Goal: Transaction & Acquisition: Purchase product/service

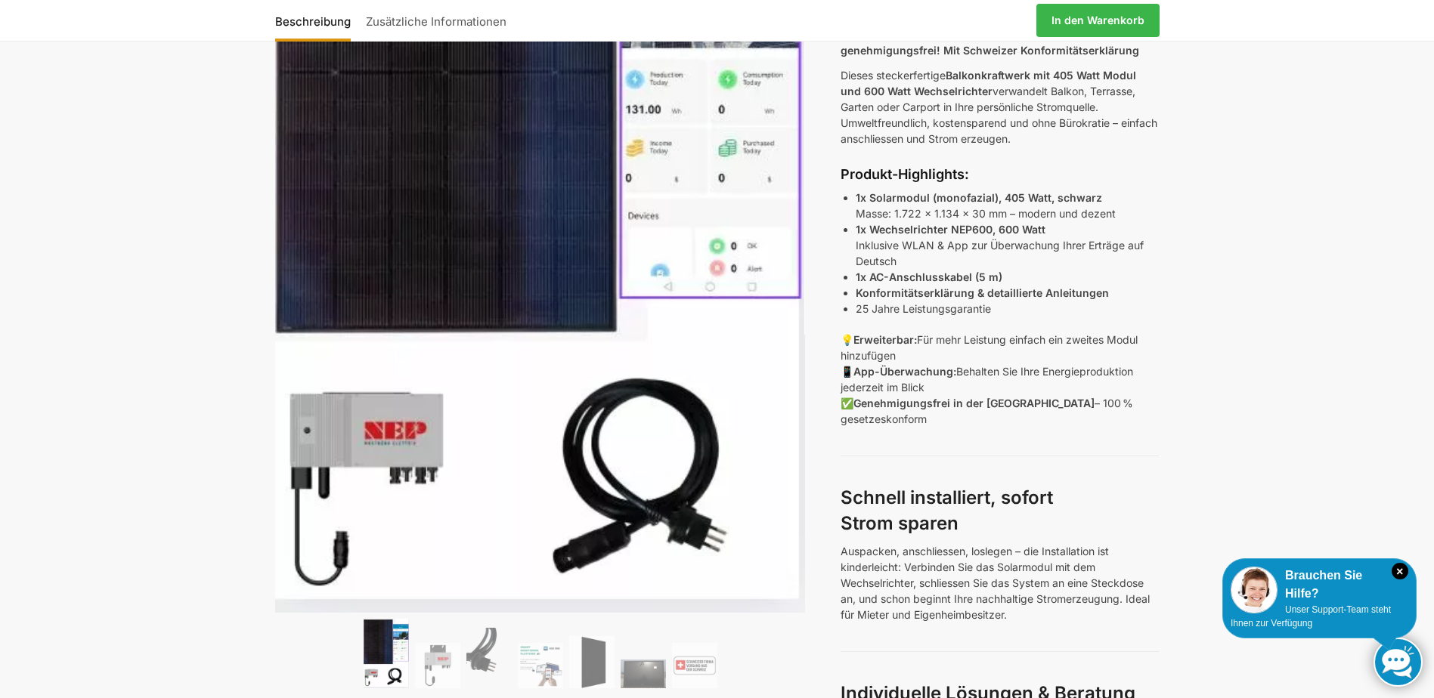
scroll to position [302, 0]
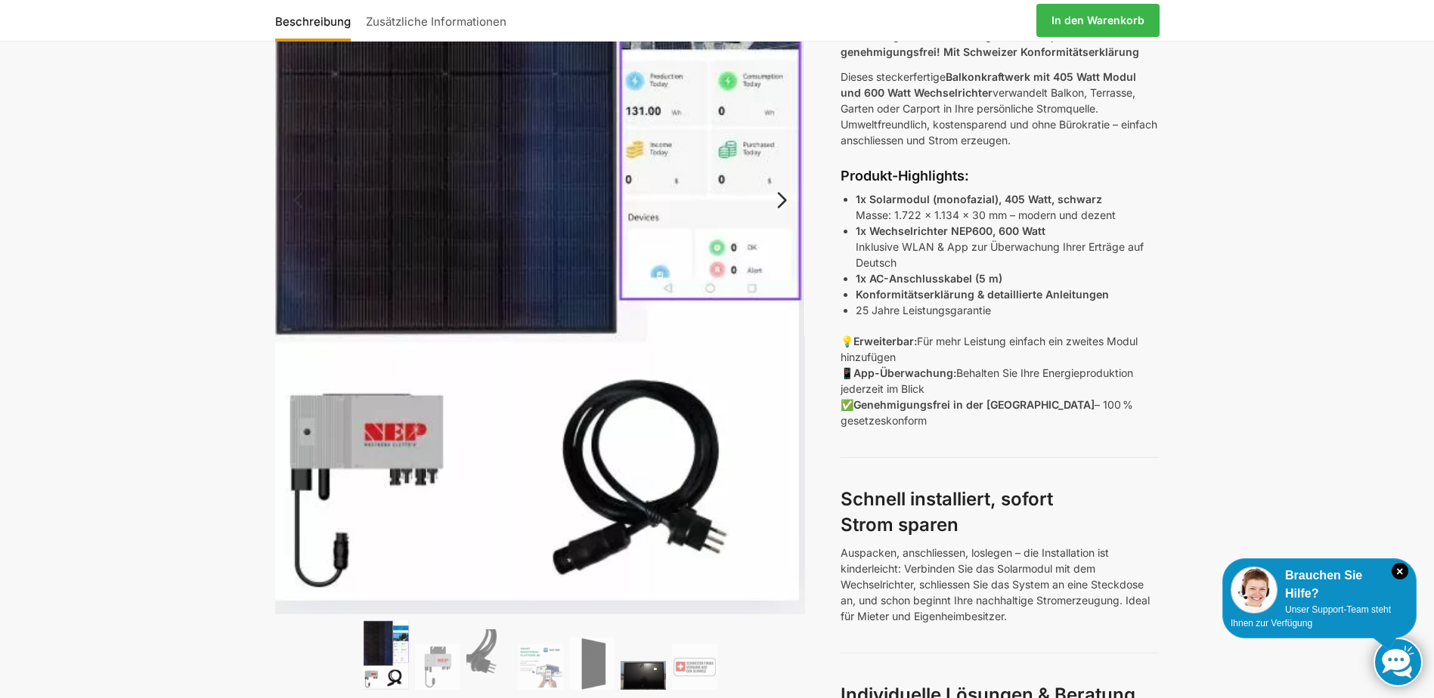
click at [633, 688] on img at bounding box center [642, 675] width 45 height 29
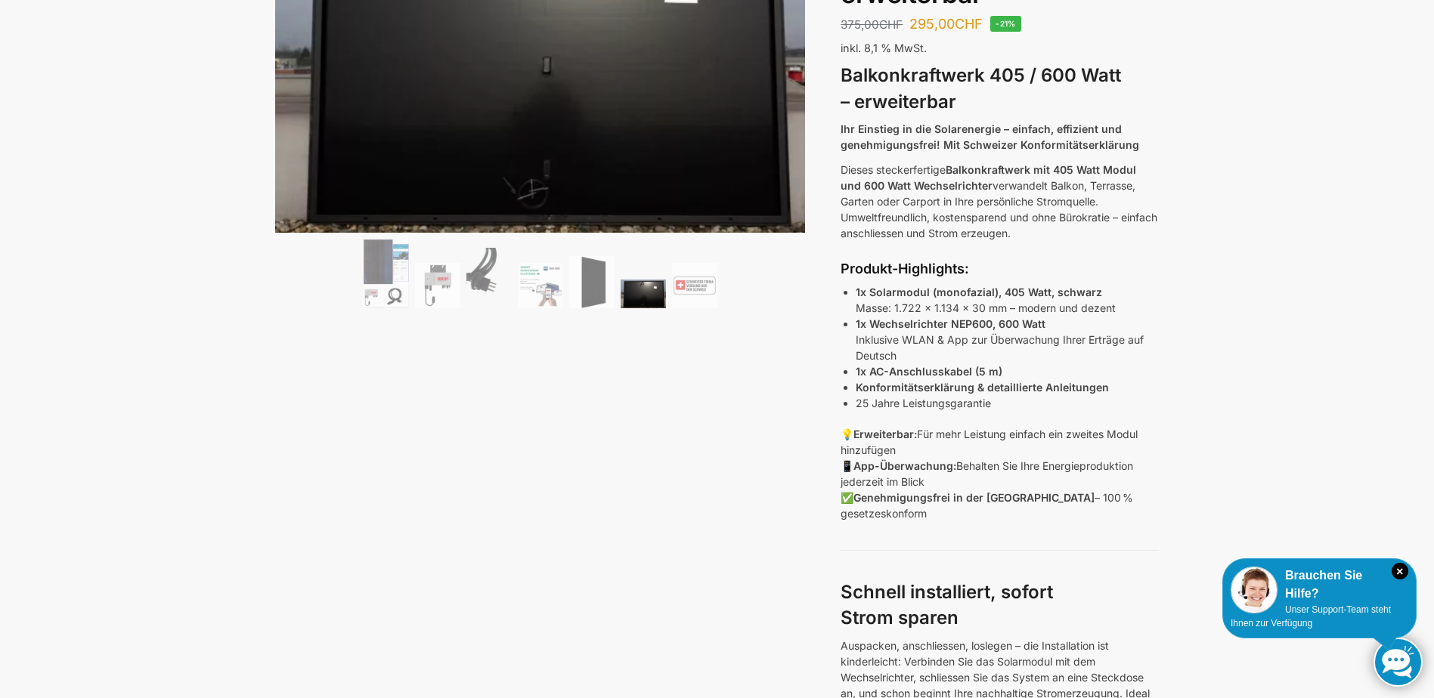
scroll to position [0, 0]
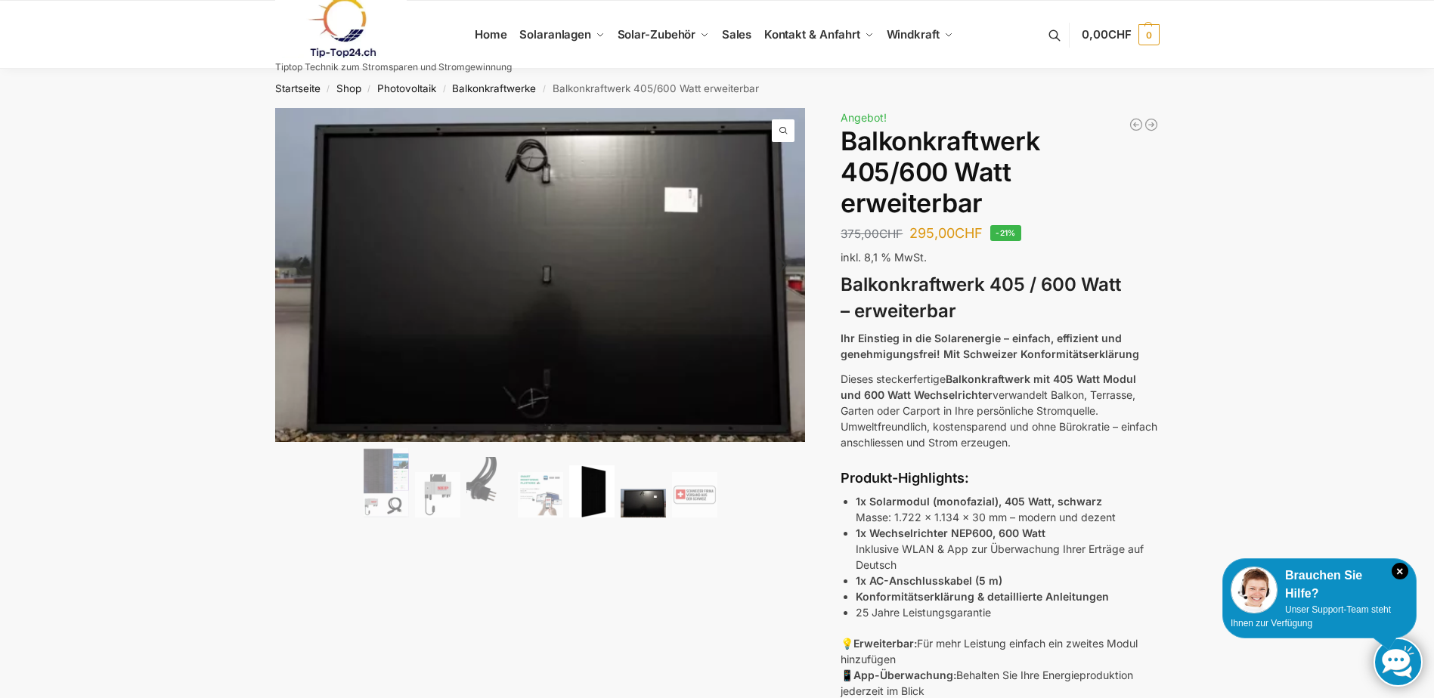
click at [595, 503] on img at bounding box center [591, 492] width 45 height 52
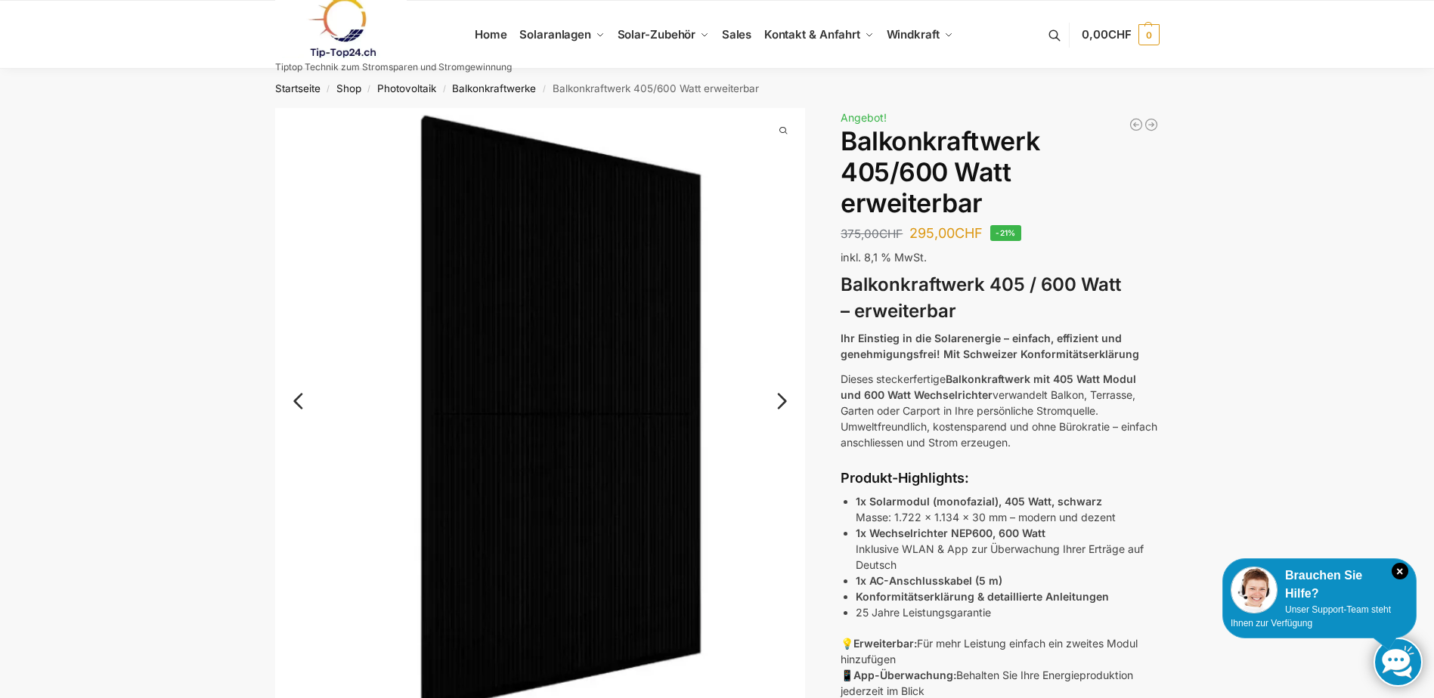
click at [771, 407] on link "Next" at bounding box center [779, 408] width 51 height 15
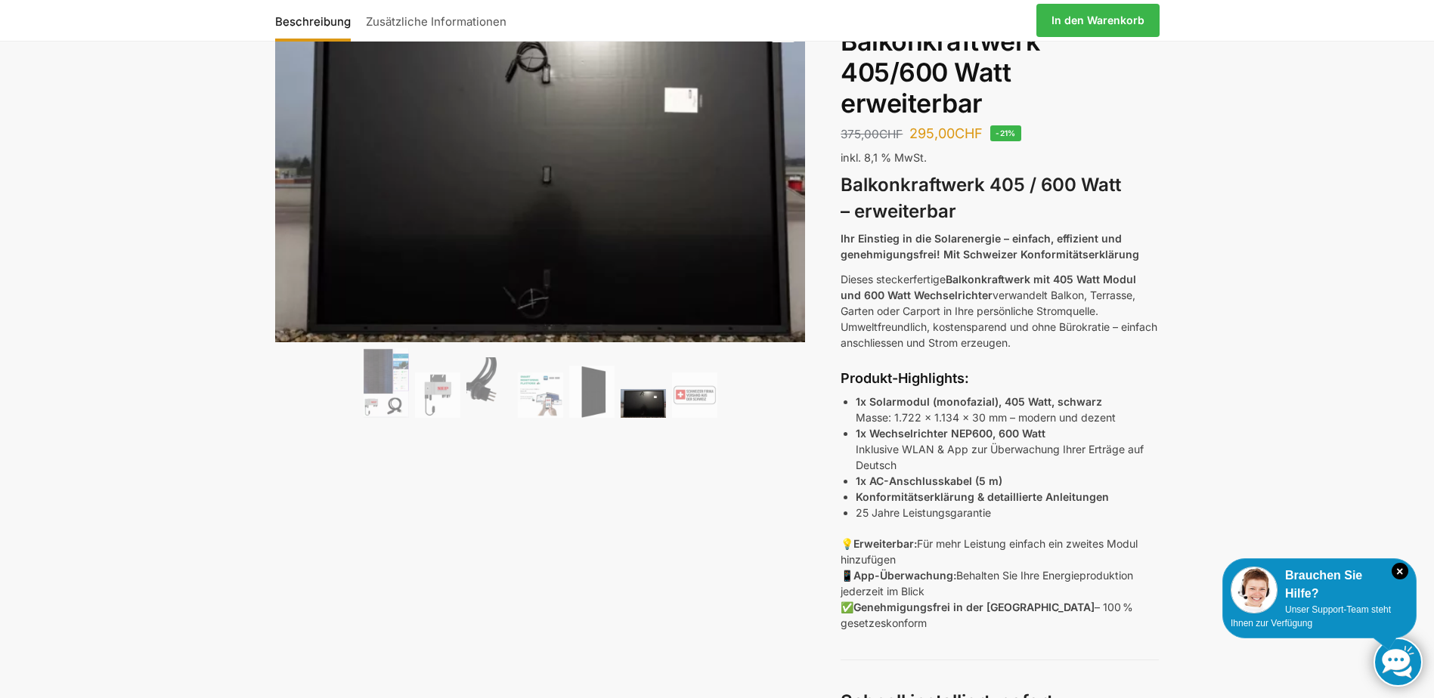
scroll to position [151, 0]
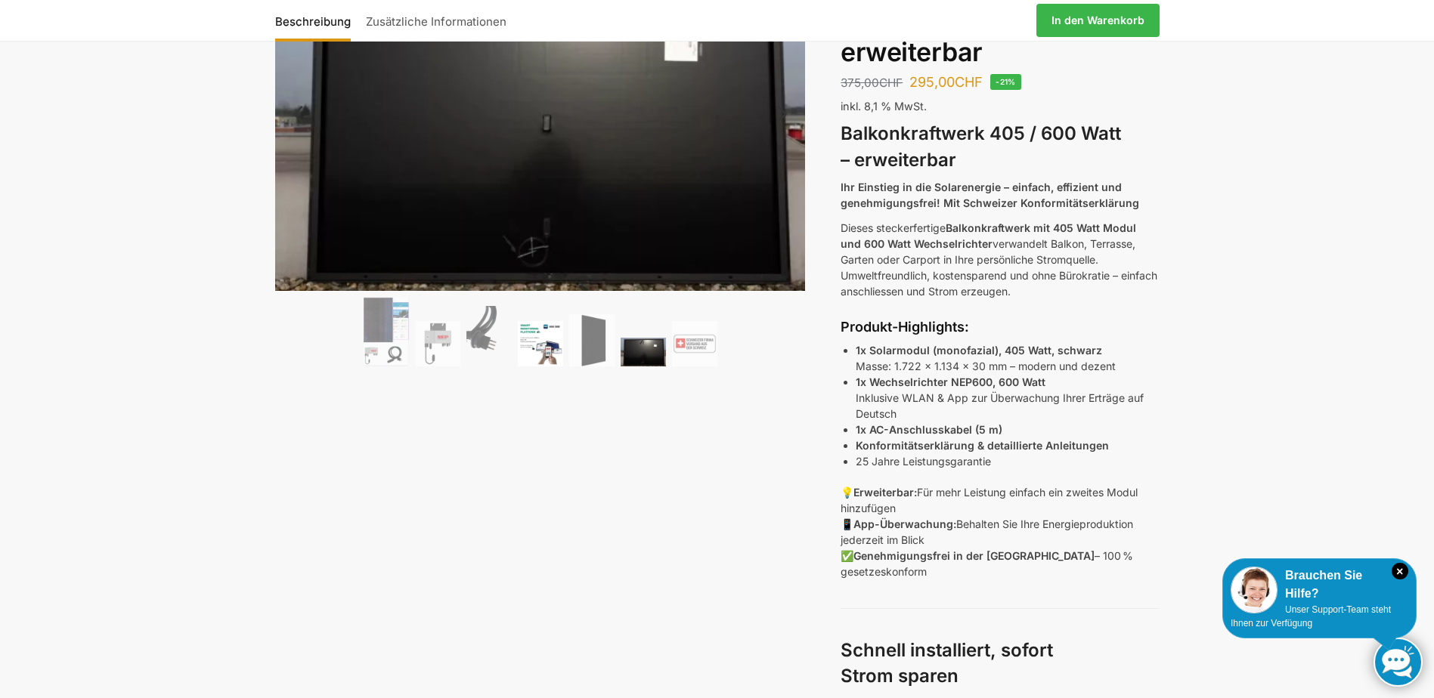
click at [535, 337] on img at bounding box center [540, 343] width 45 height 45
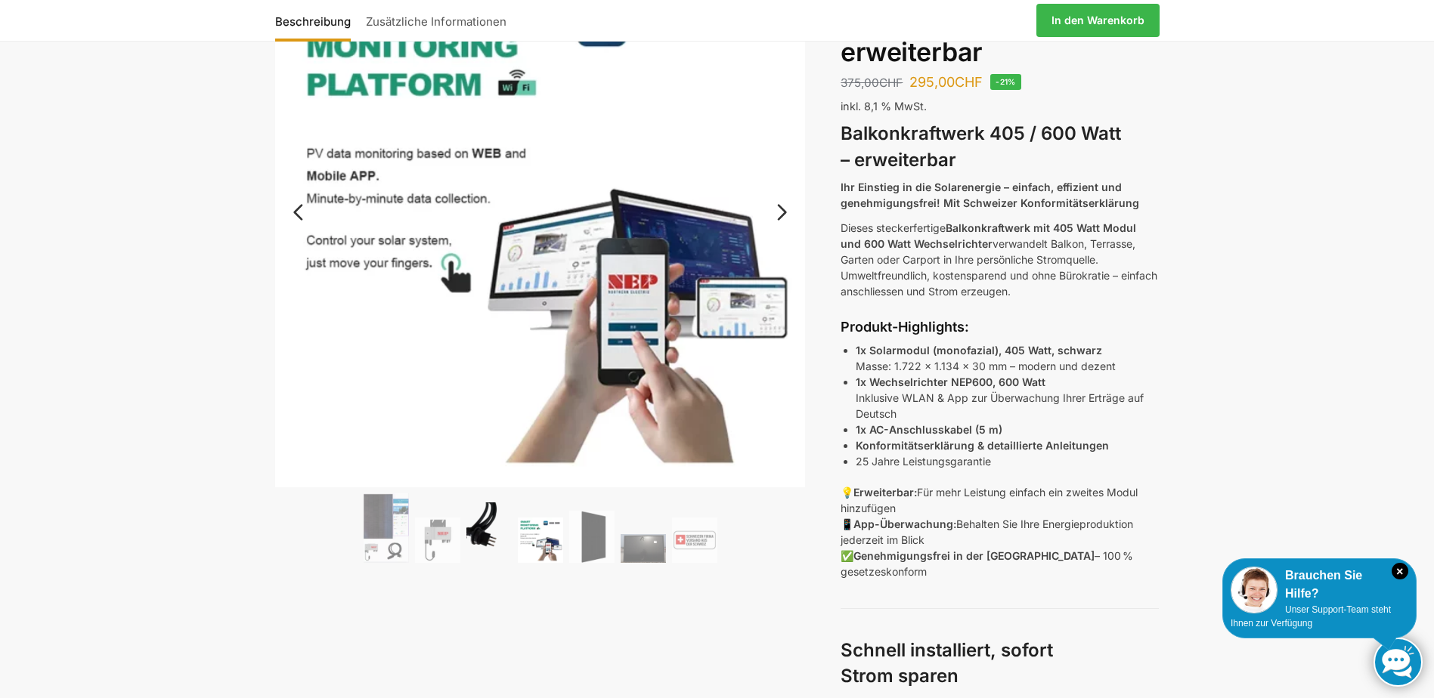
click at [489, 522] on img at bounding box center [488, 533] width 45 height 60
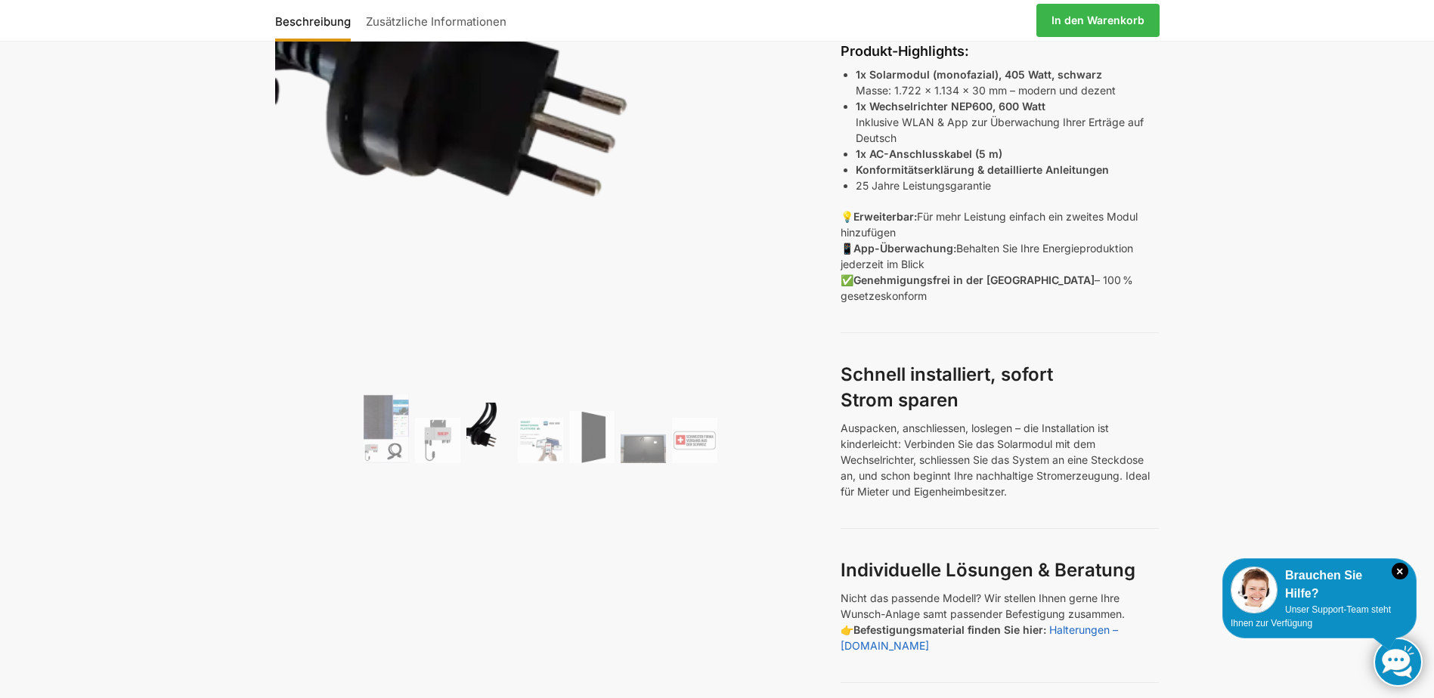
scroll to position [453, 0]
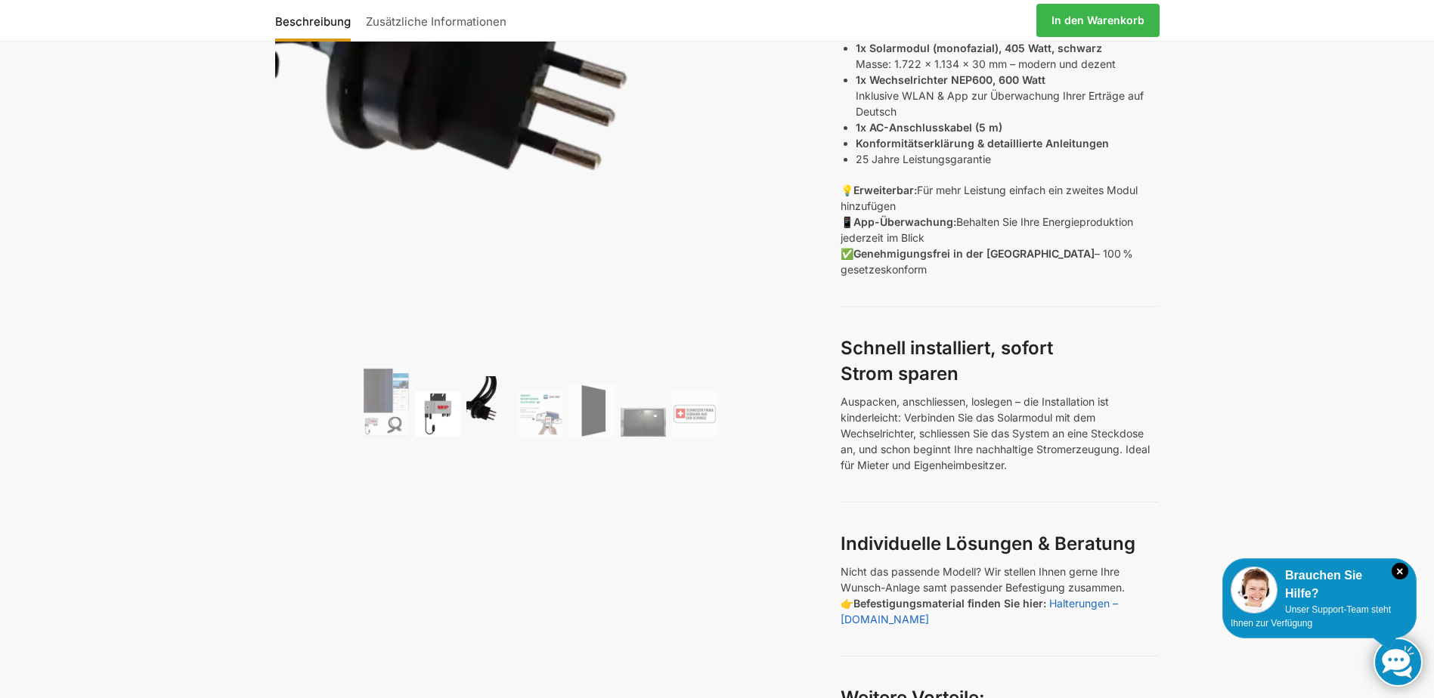
click at [442, 433] on img at bounding box center [437, 413] width 45 height 45
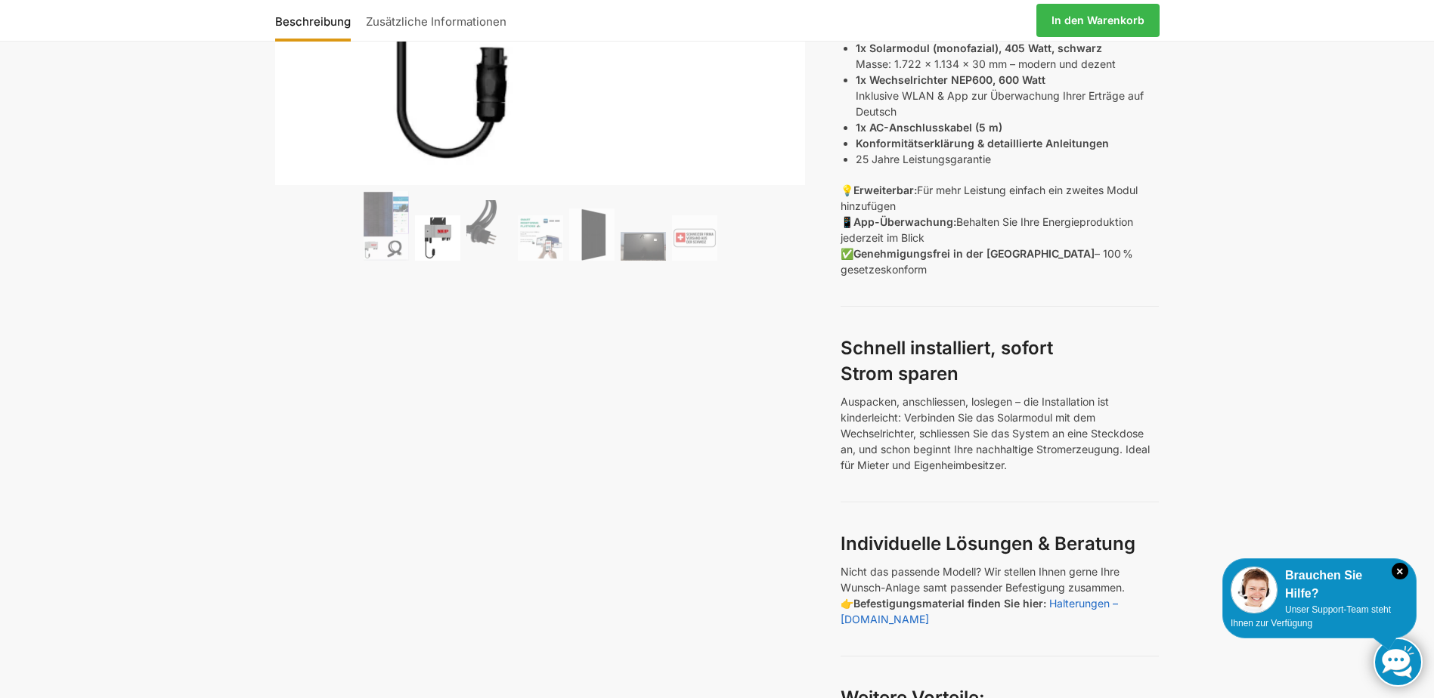
click at [355, 211] on ol at bounding box center [540, 228] width 531 height 74
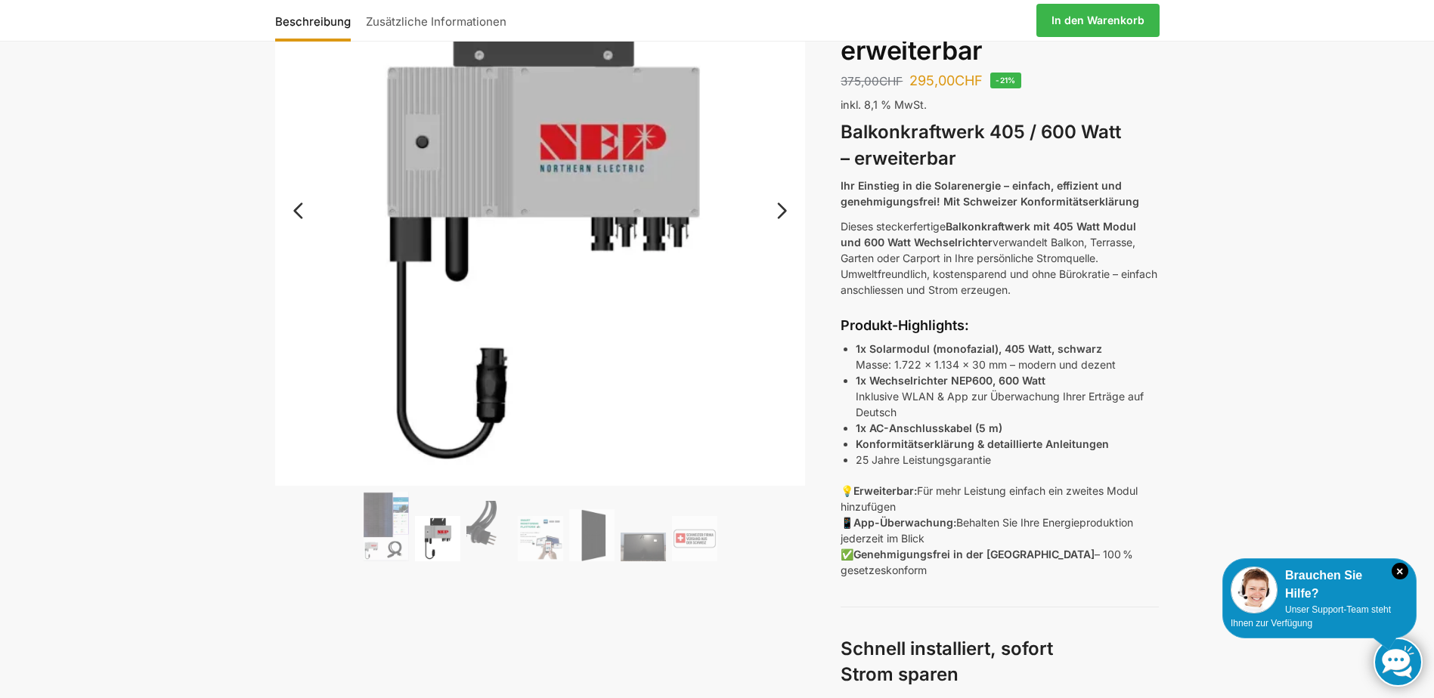
scroll to position [151, 0]
click at [385, 531] on img at bounding box center [386, 529] width 45 height 70
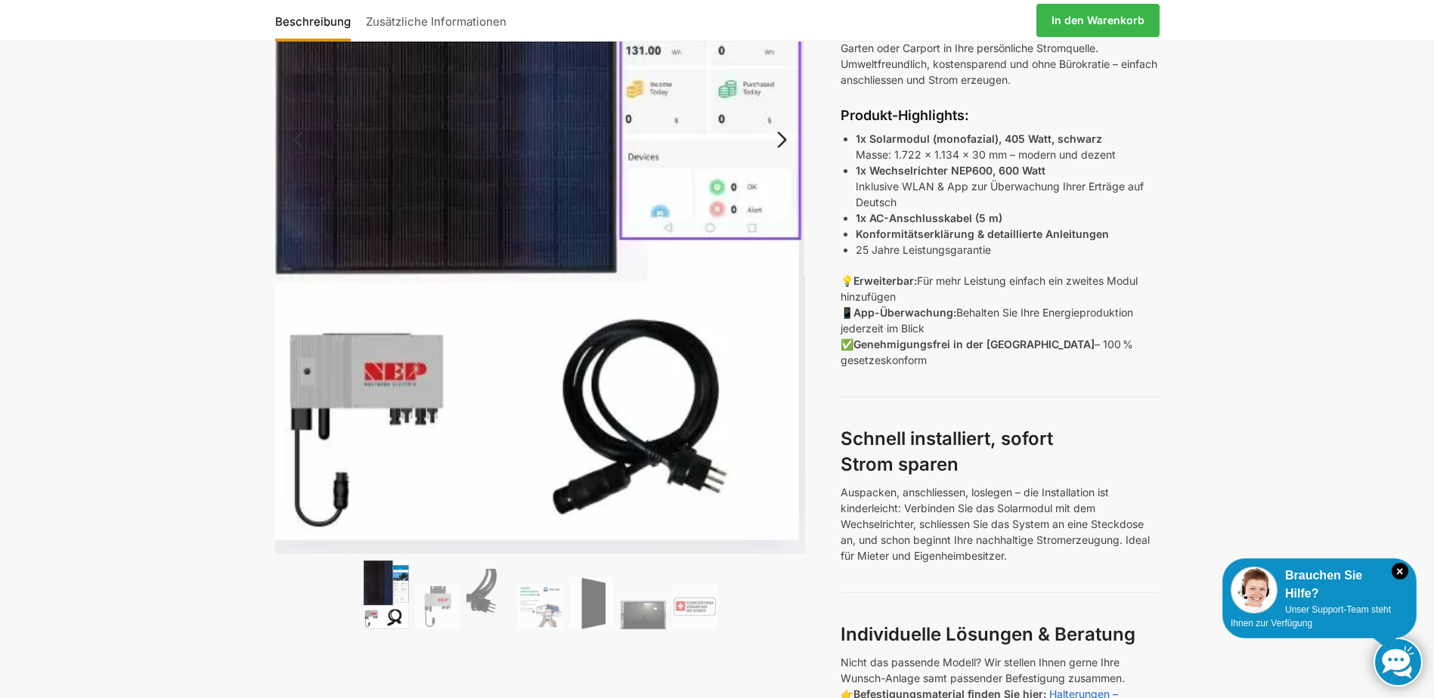
scroll to position [453, 0]
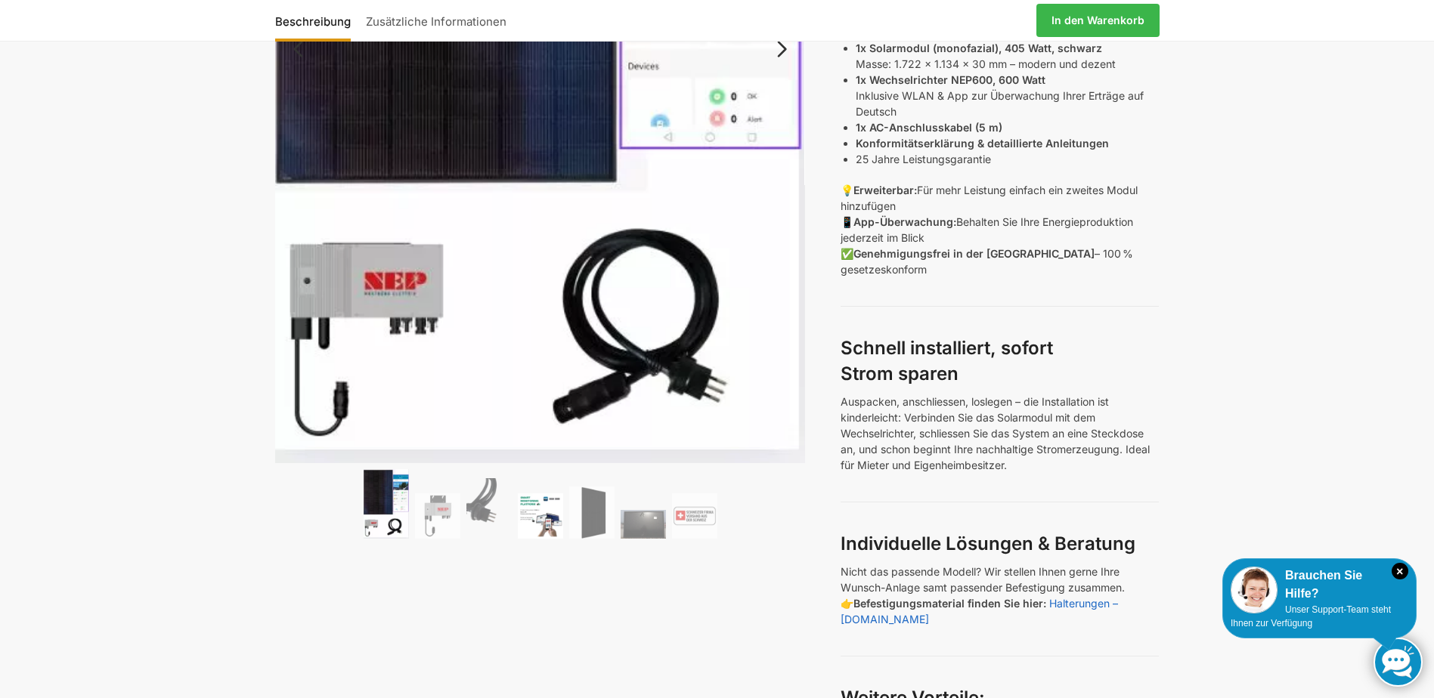
click at [539, 512] on img at bounding box center [540, 516] width 45 height 45
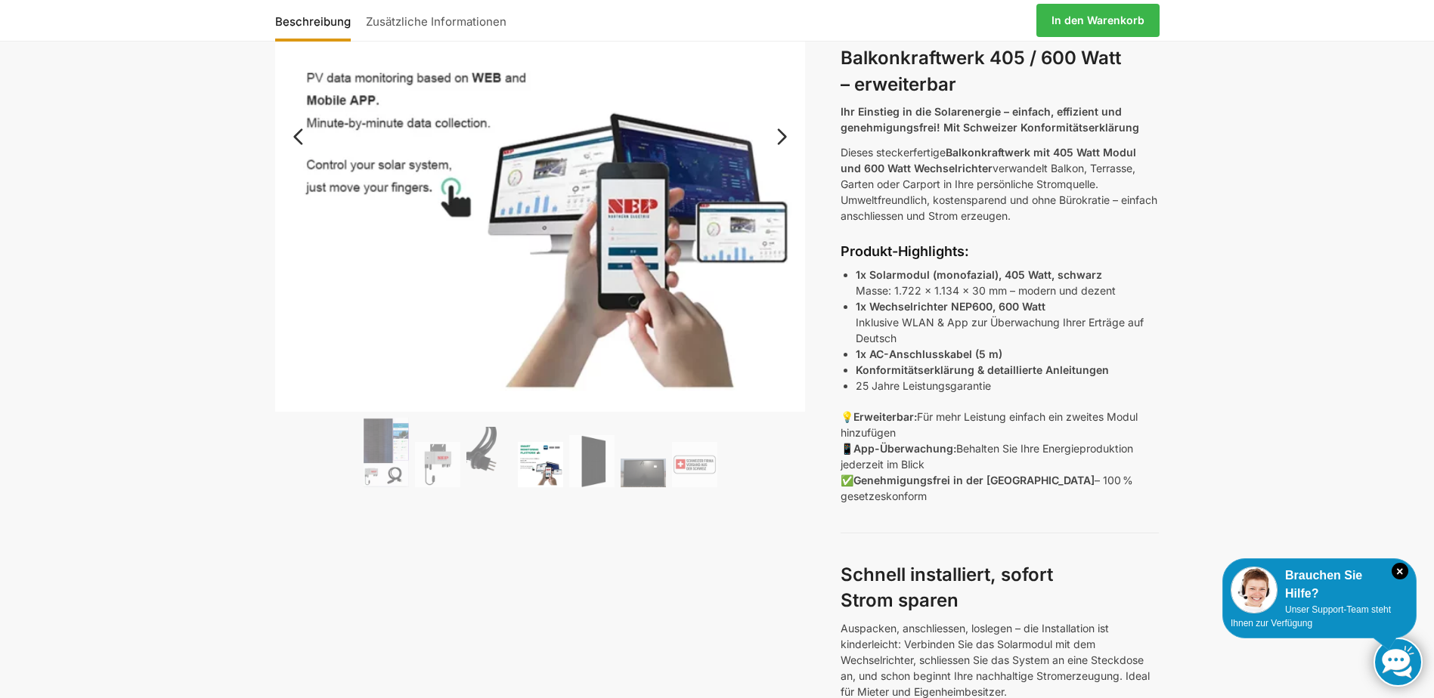
scroll to position [0, 0]
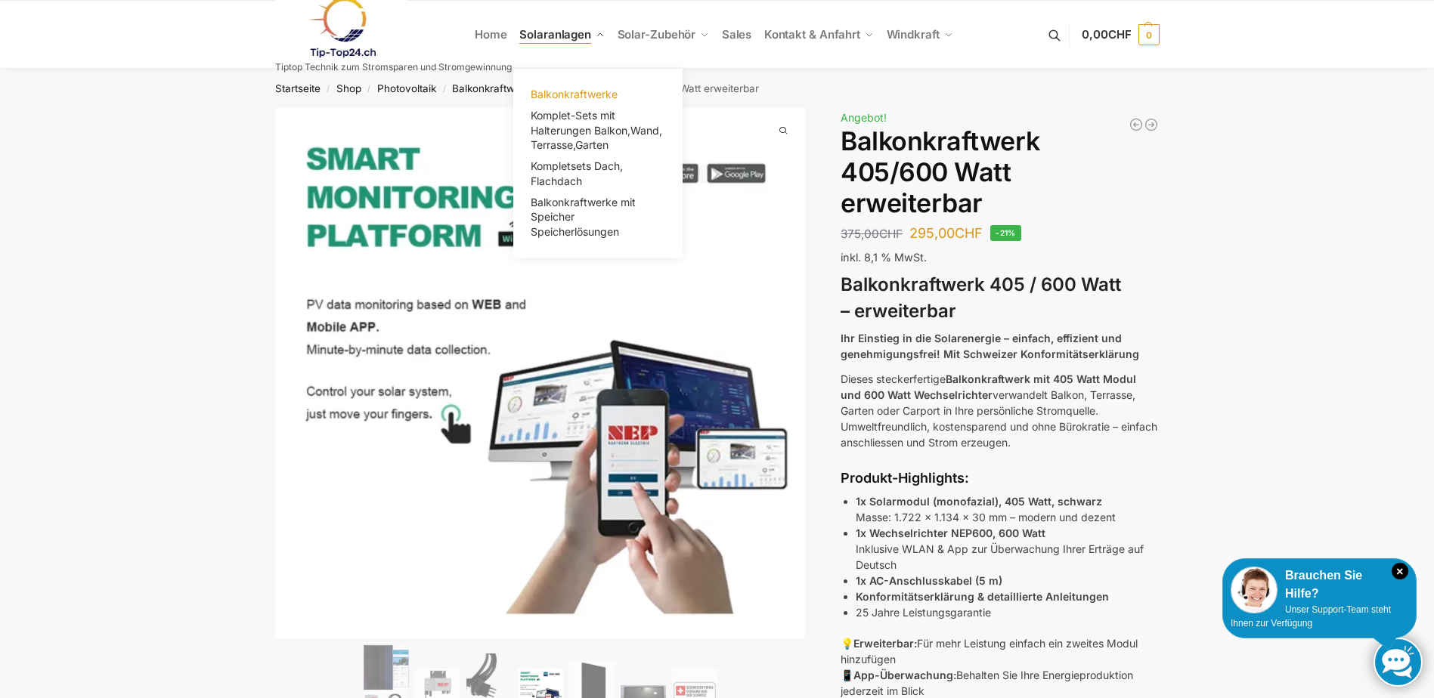
click at [534, 97] on span "Balkonkraftwerke" at bounding box center [574, 94] width 87 height 13
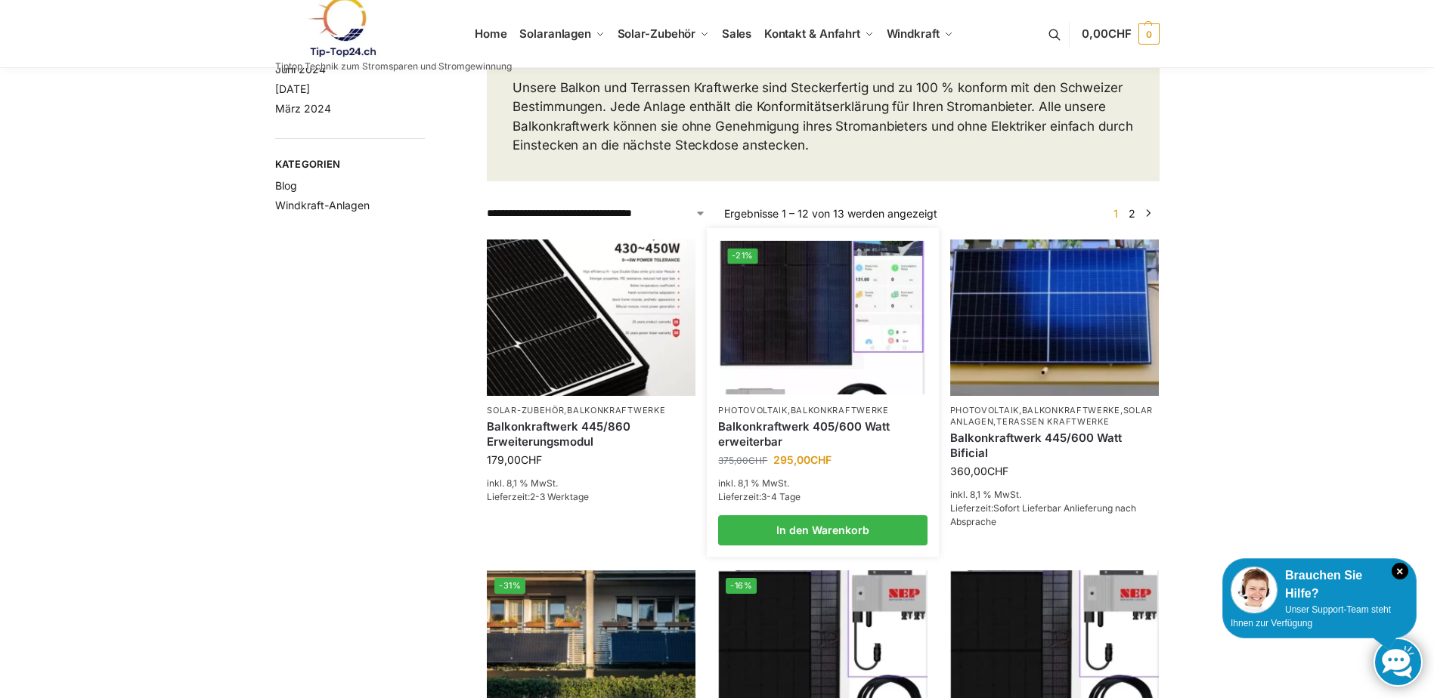
scroll to position [151, 0]
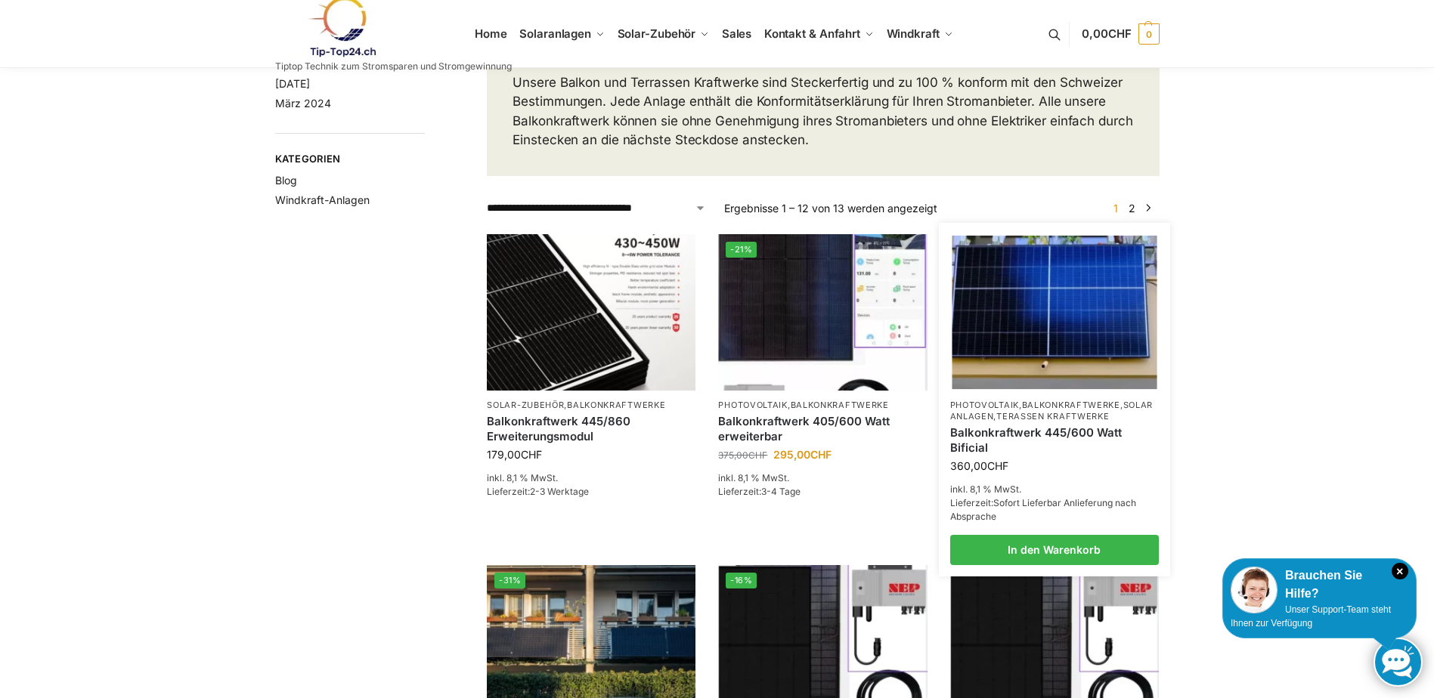
click at [1007, 455] on link "Balkonkraftwerk 445/600 Watt Bificial" at bounding box center [1054, 439] width 209 height 29
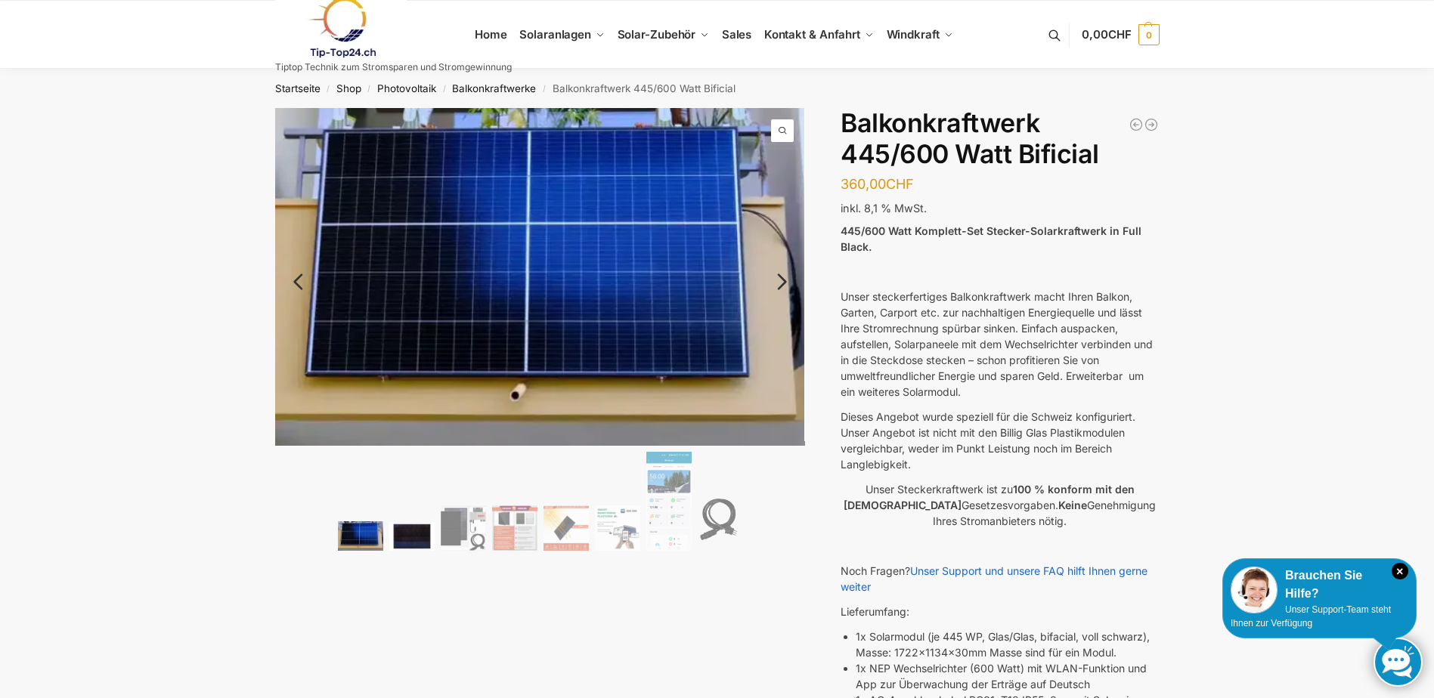
click at [401, 534] on img at bounding box center [411, 536] width 45 height 29
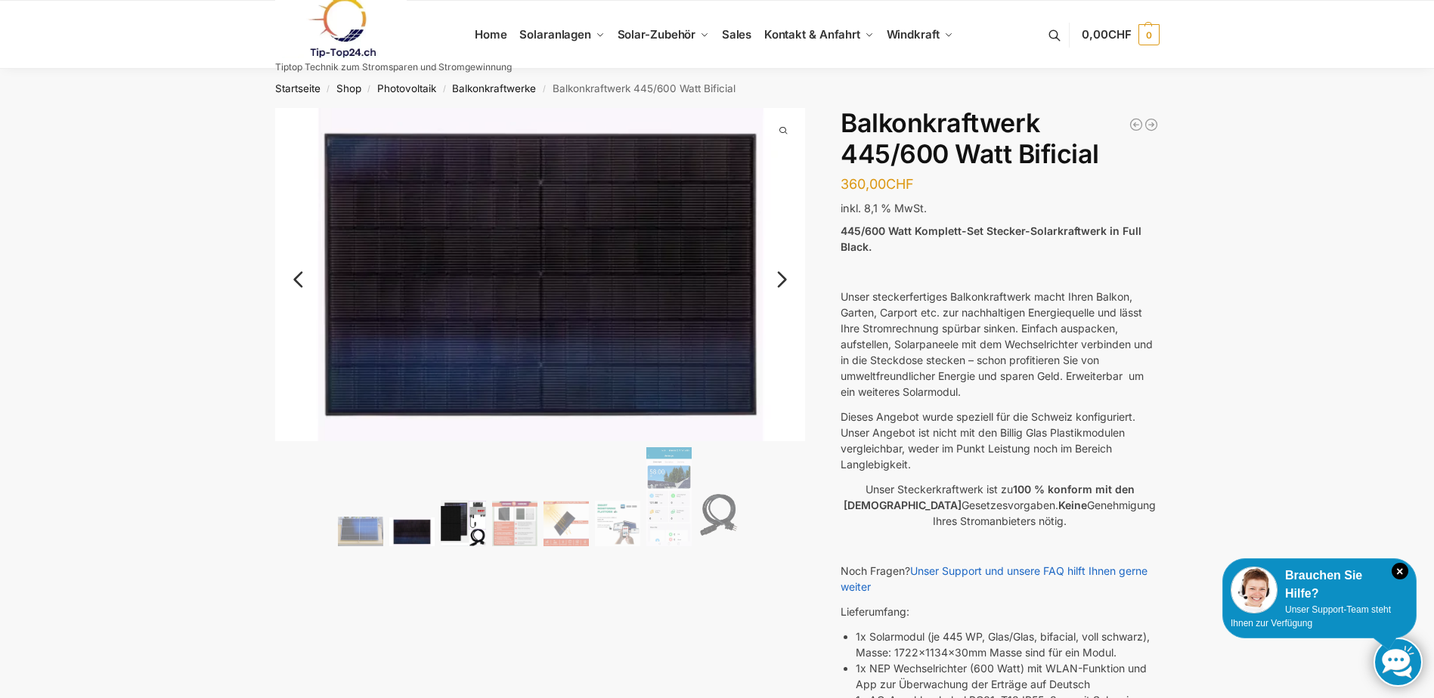
click at [459, 527] on img at bounding box center [463, 522] width 45 height 45
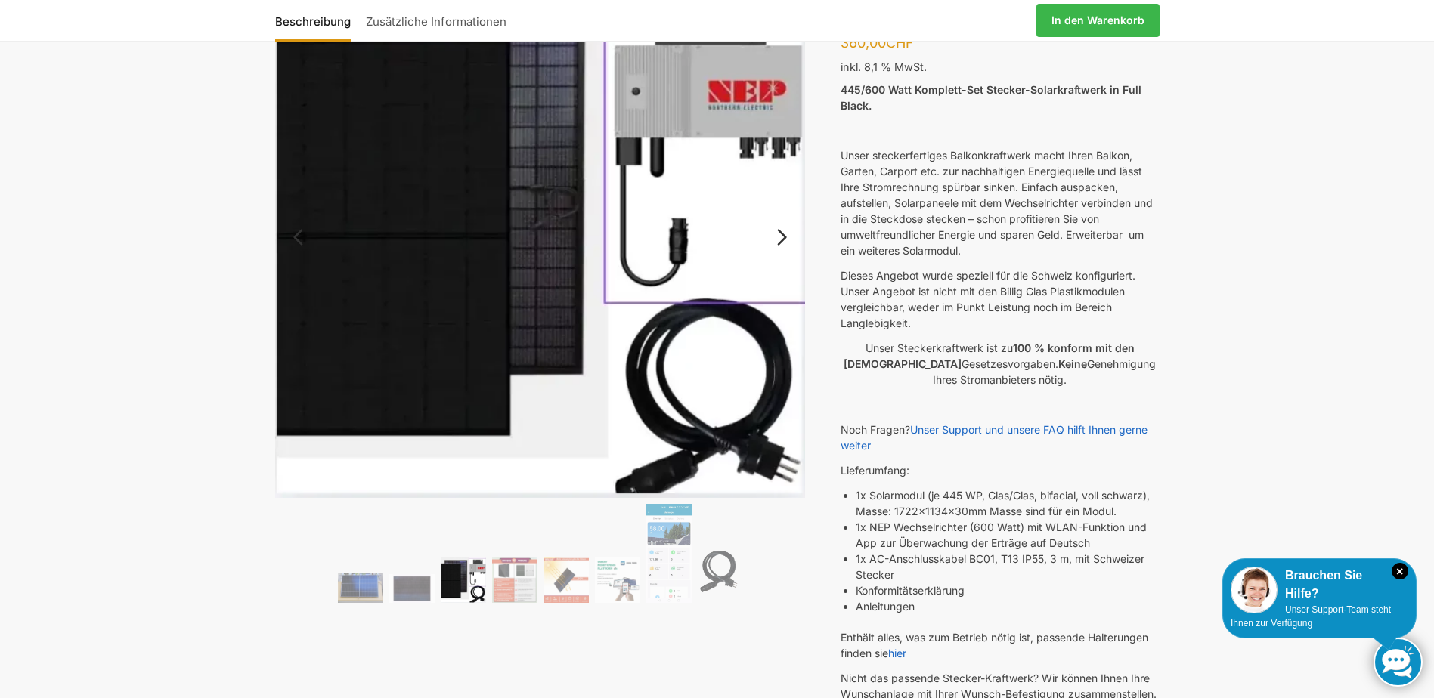
scroll to position [151, 0]
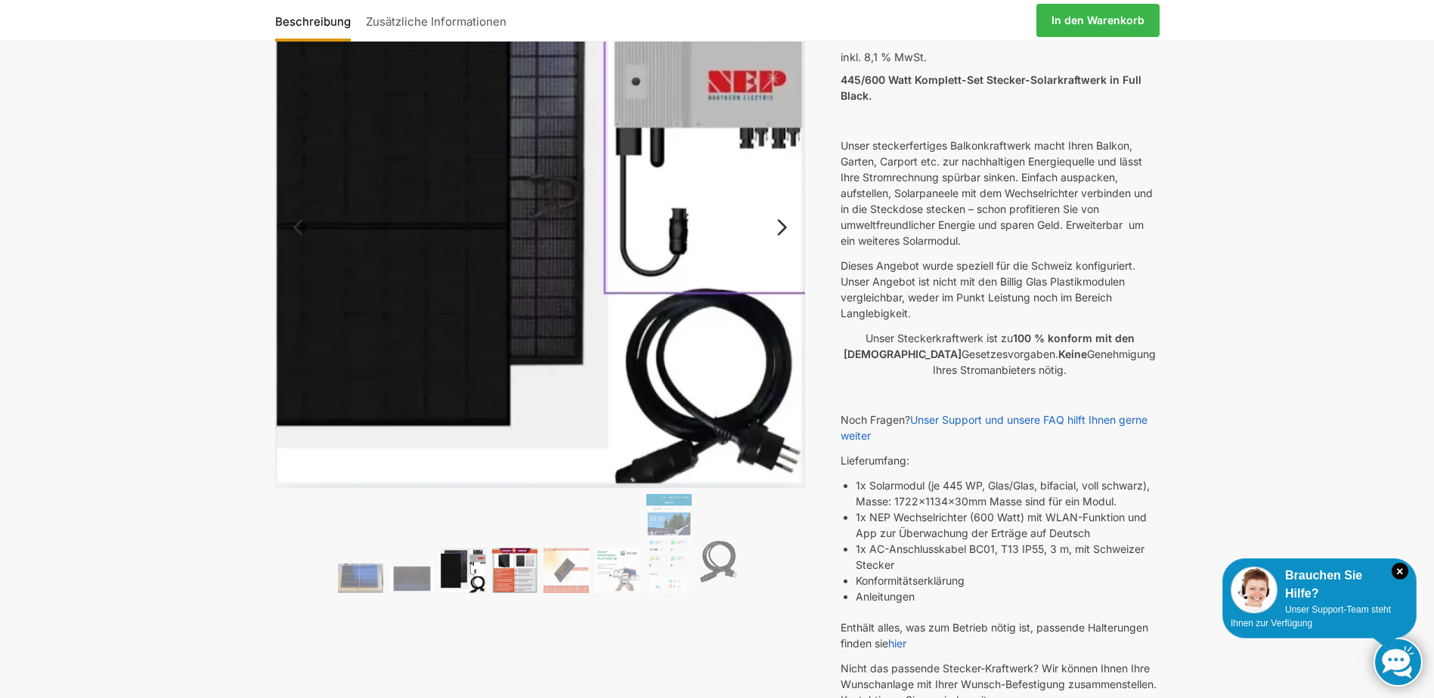
click at [529, 568] on img at bounding box center [514, 570] width 45 height 45
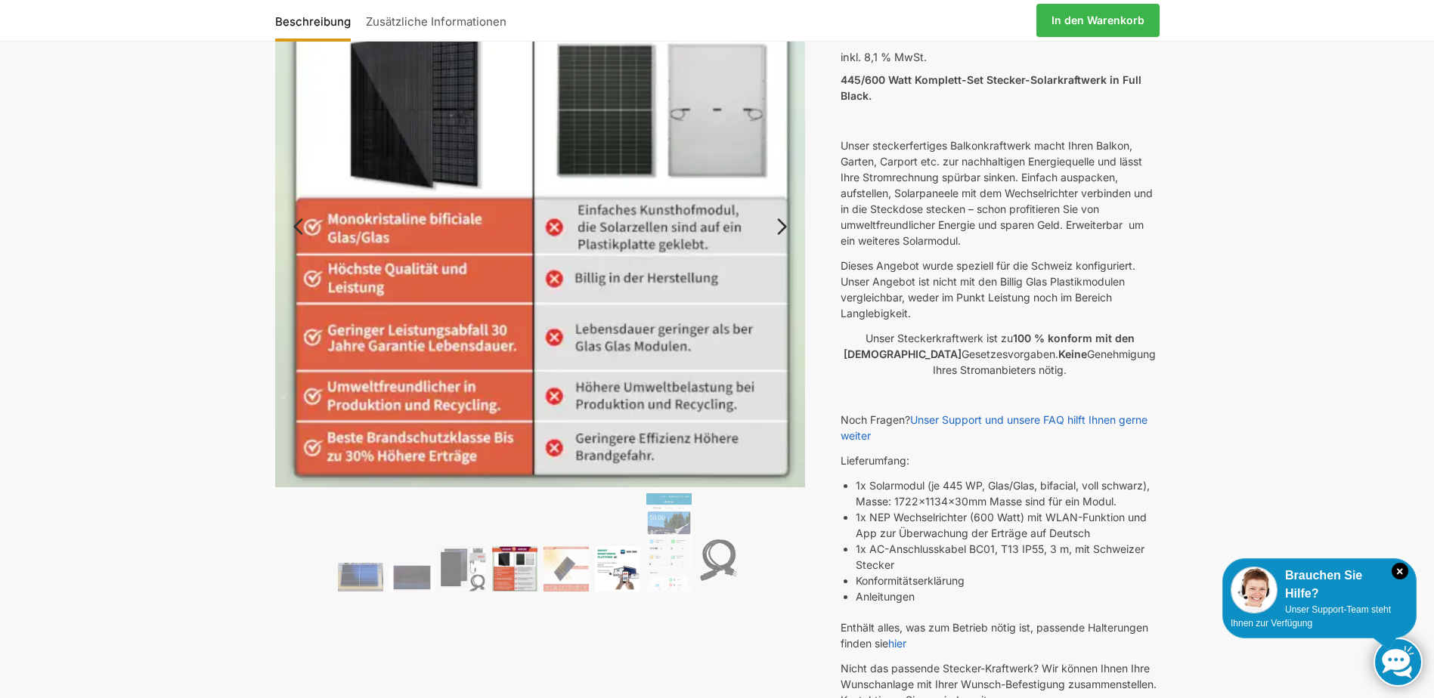
click at [633, 564] on img at bounding box center [617, 568] width 45 height 45
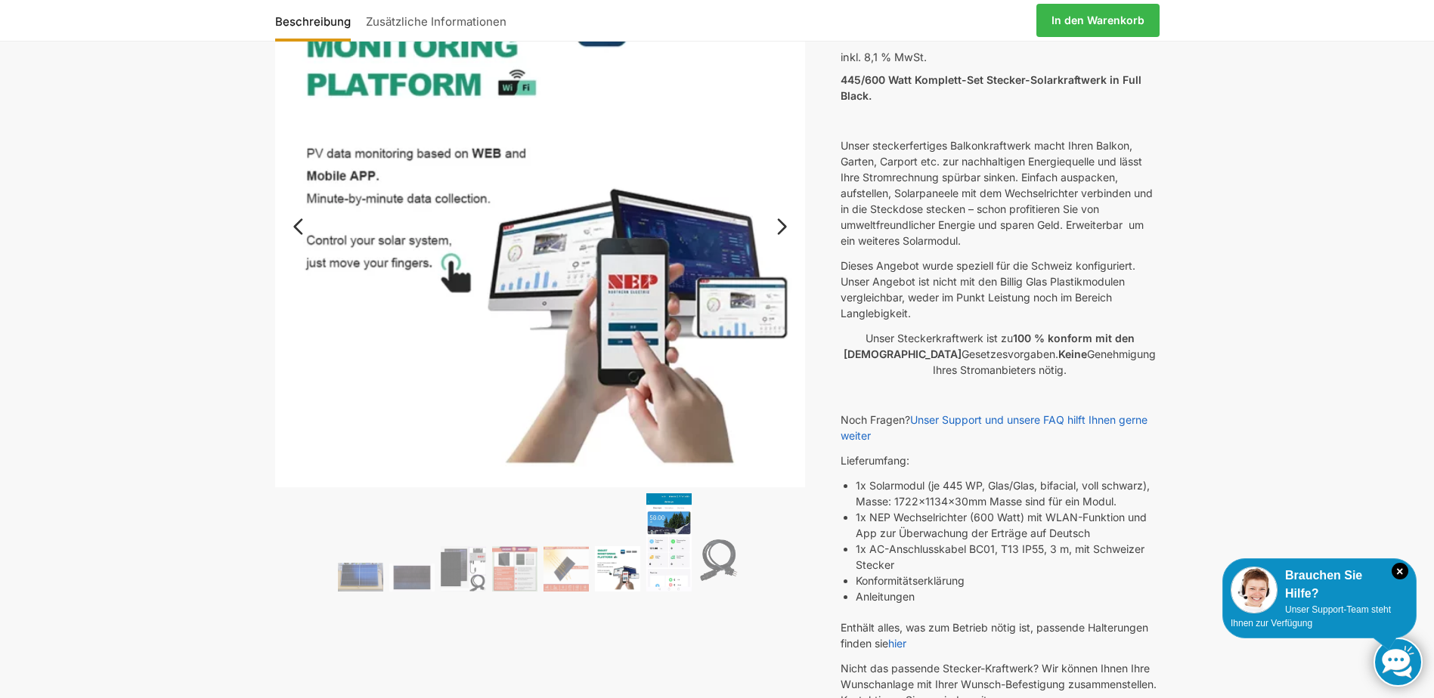
click at [665, 561] on img at bounding box center [668, 543] width 45 height 98
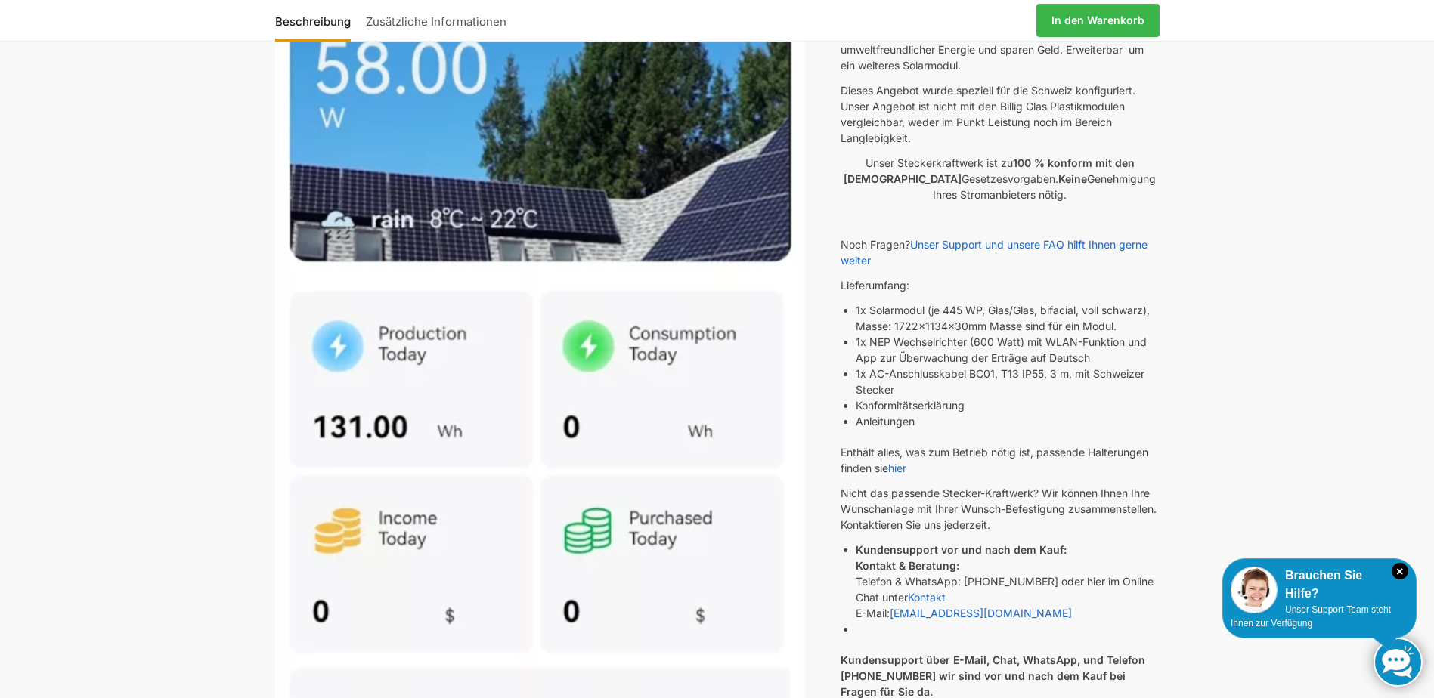
scroll to position [302, 0]
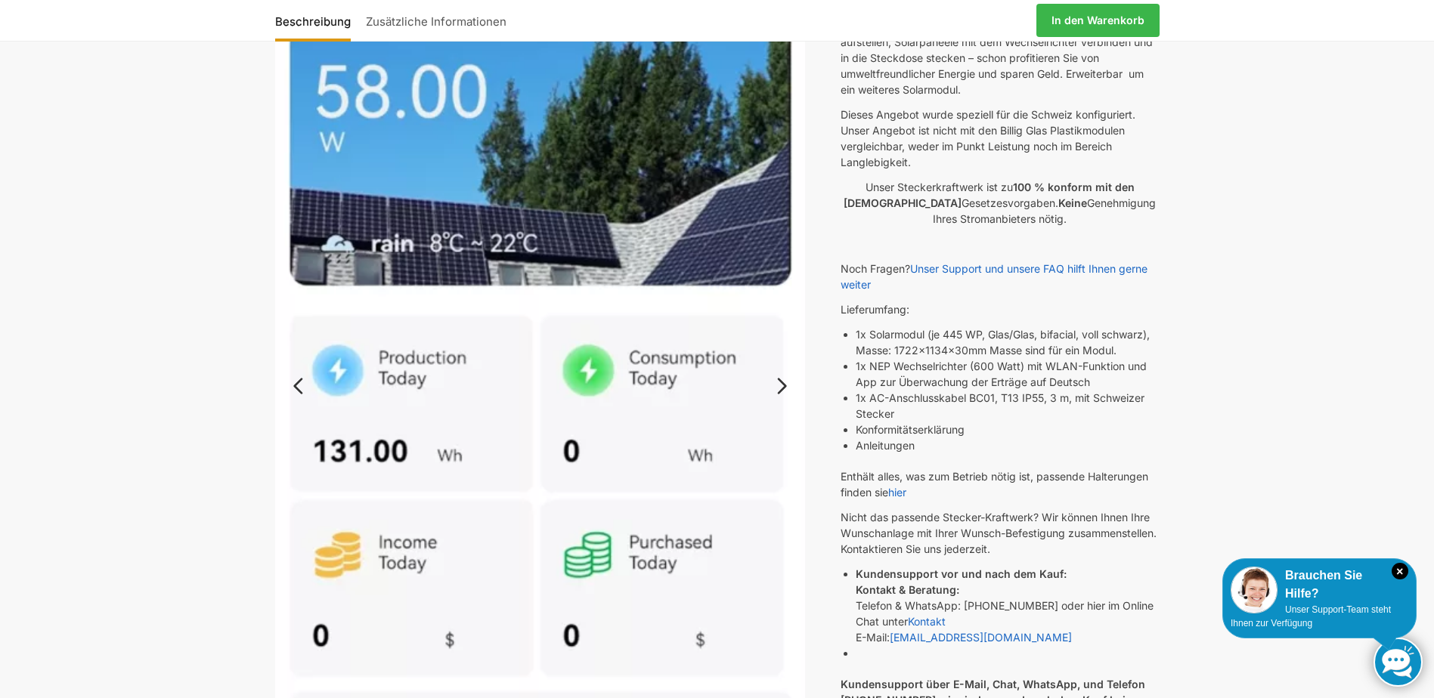
click at [299, 386] on link "Previous" at bounding box center [311, 393] width 73 height 15
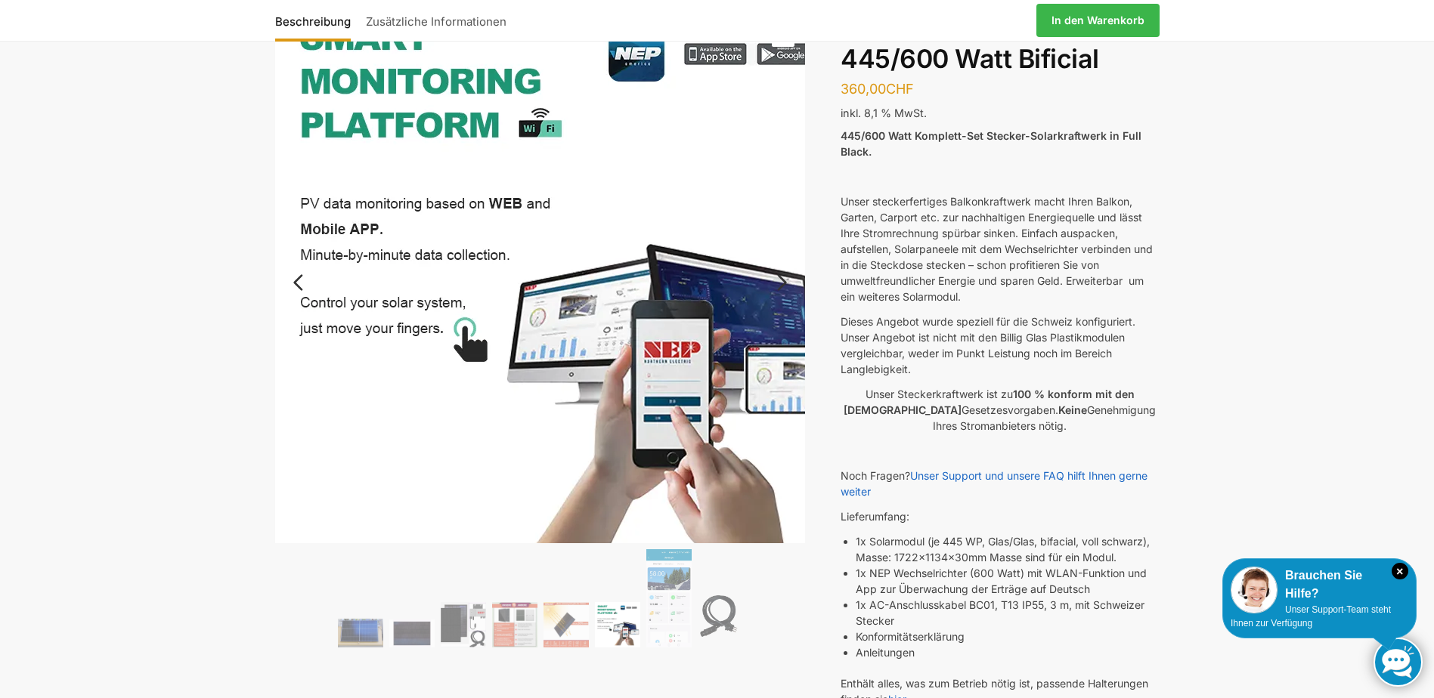
scroll to position [76, 0]
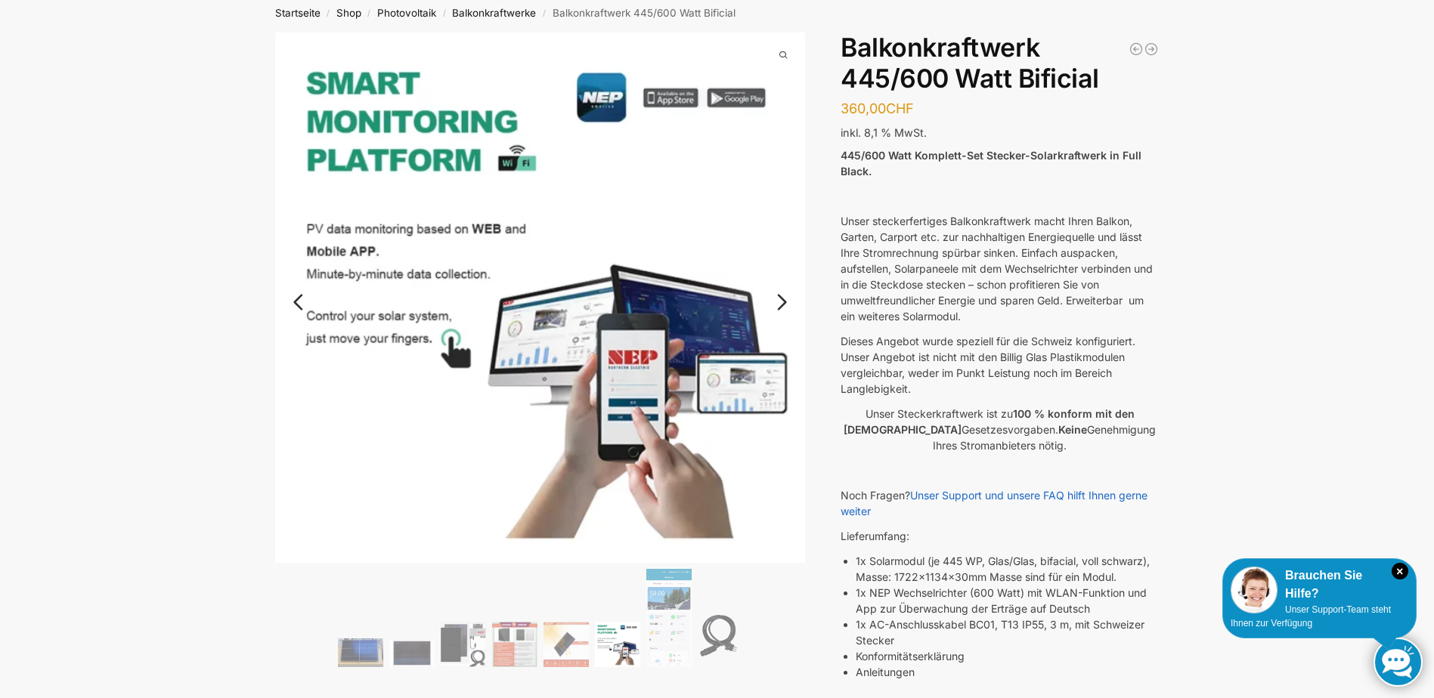
click at [297, 302] on link "Previous" at bounding box center [311, 309] width 73 height 15
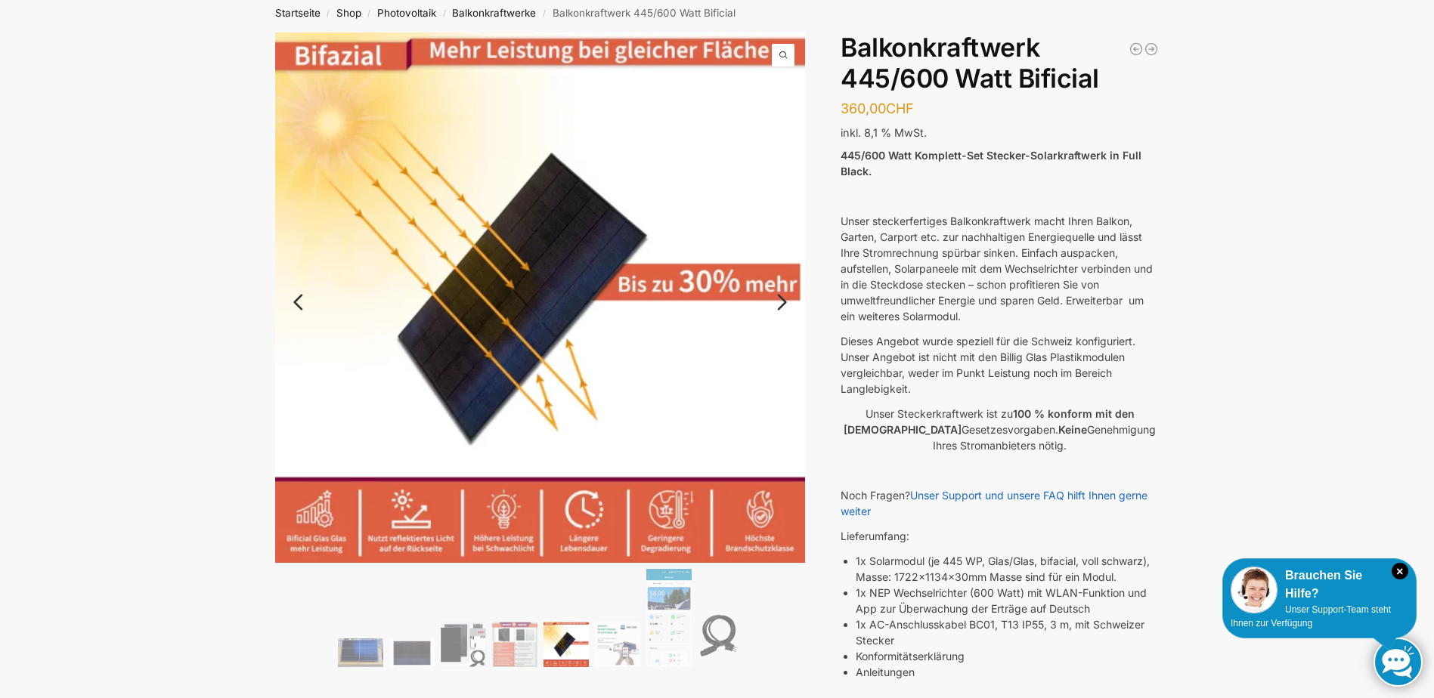
click at [299, 302] on link "Previous" at bounding box center [311, 309] width 73 height 15
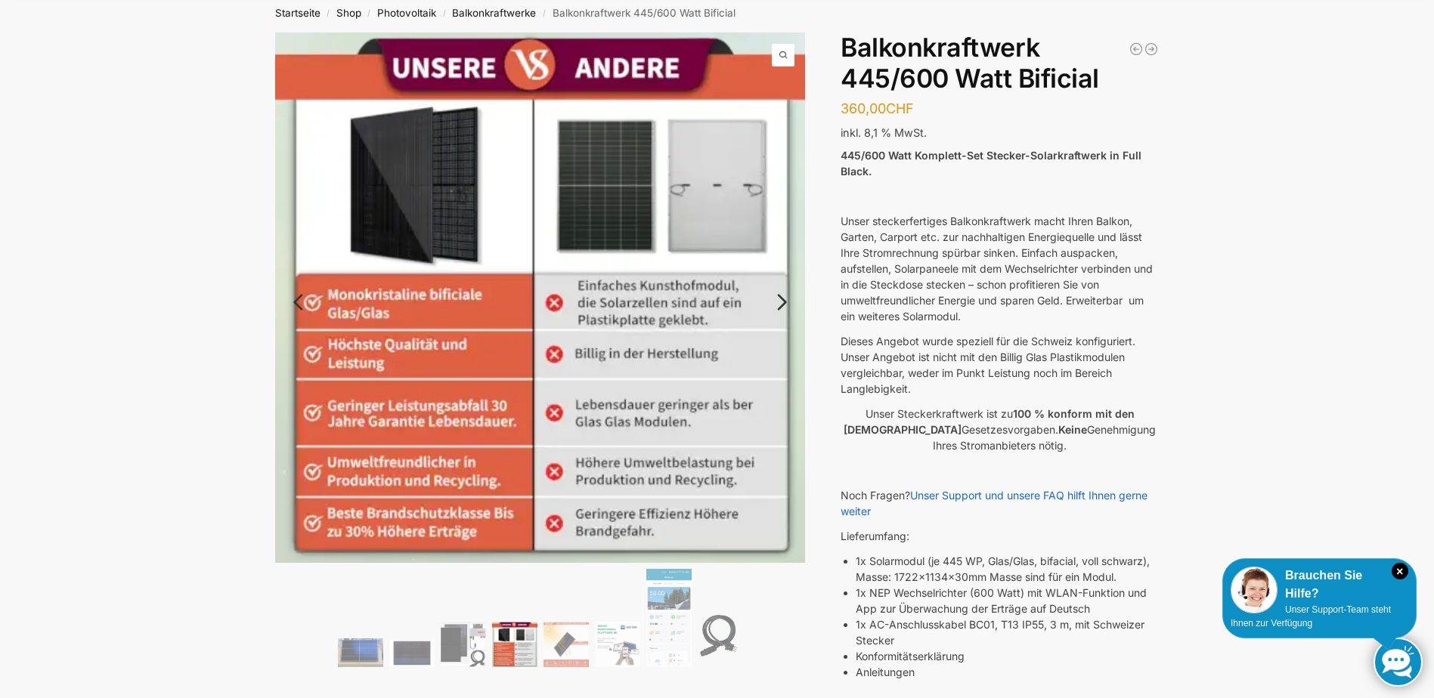
click at [299, 302] on link "Previous" at bounding box center [311, 309] width 73 height 15
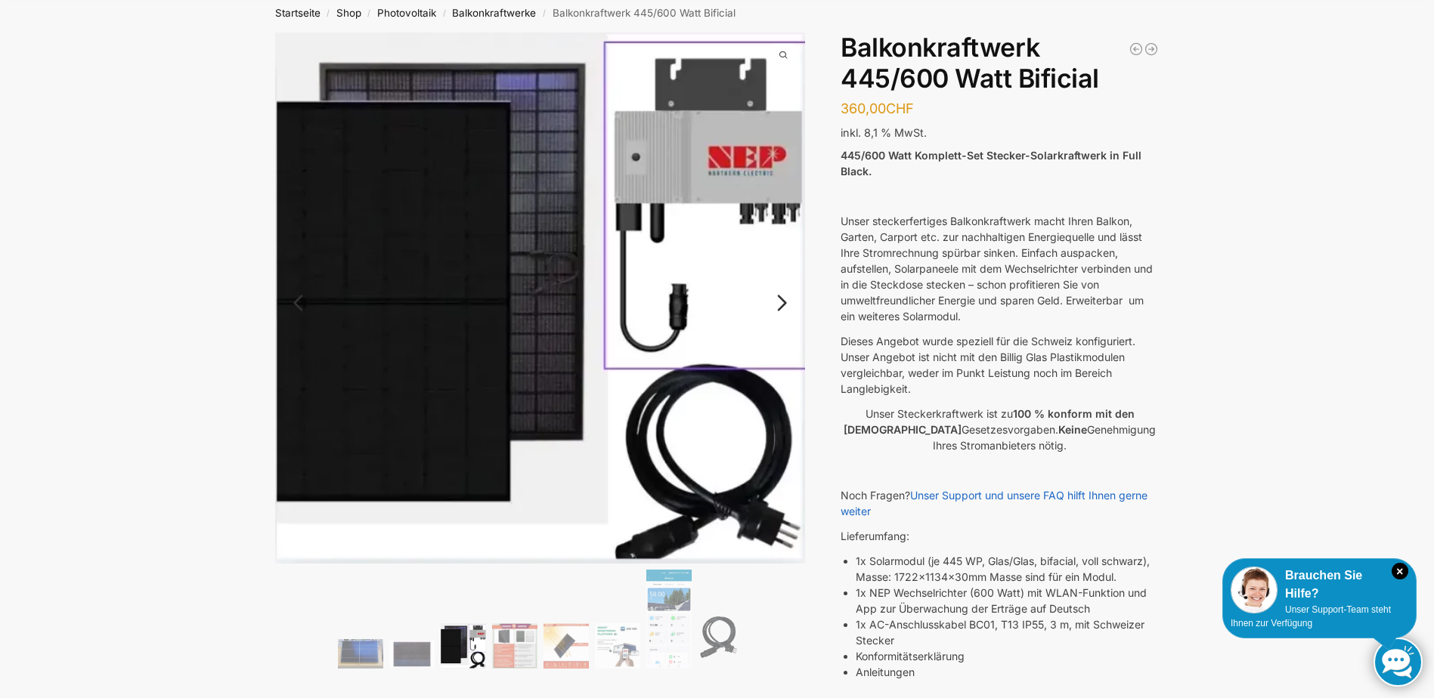
click at [297, 303] on link "Previous" at bounding box center [311, 310] width 73 height 15
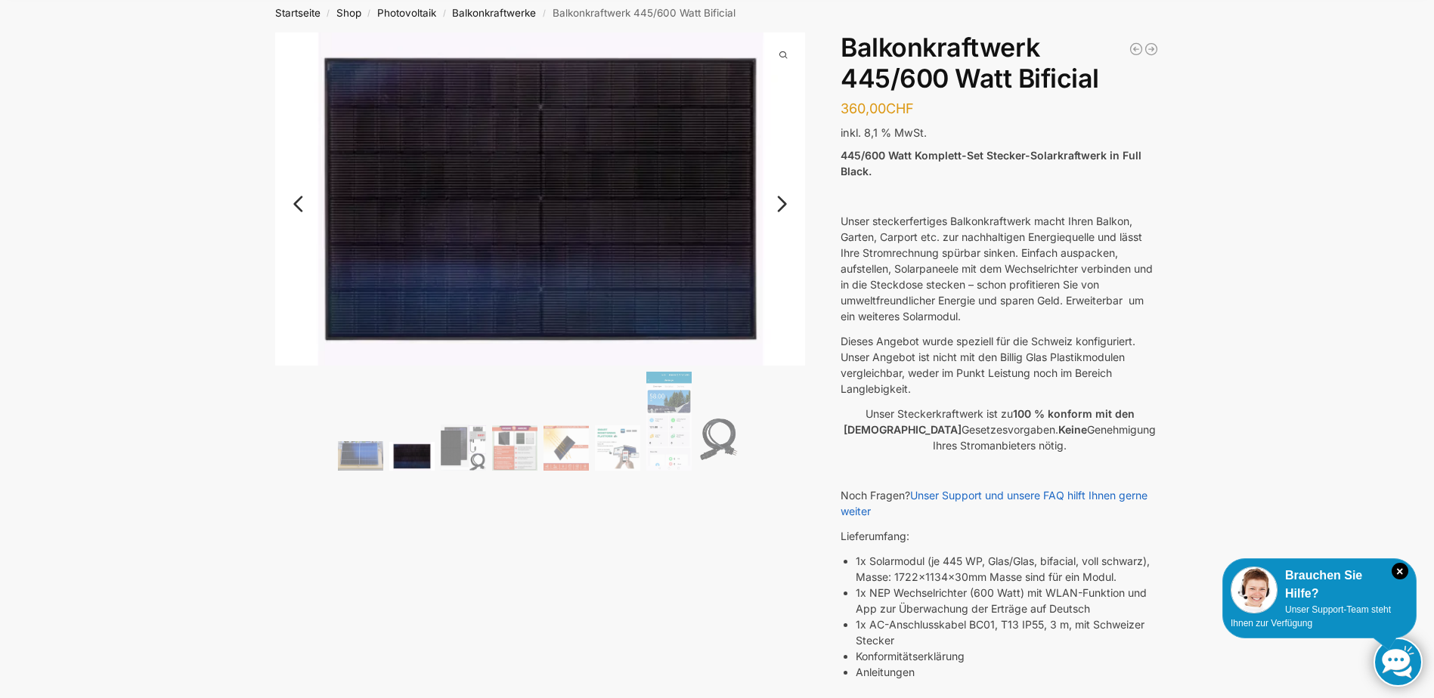
click at [303, 206] on link "Previous" at bounding box center [311, 211] width 73 height 15
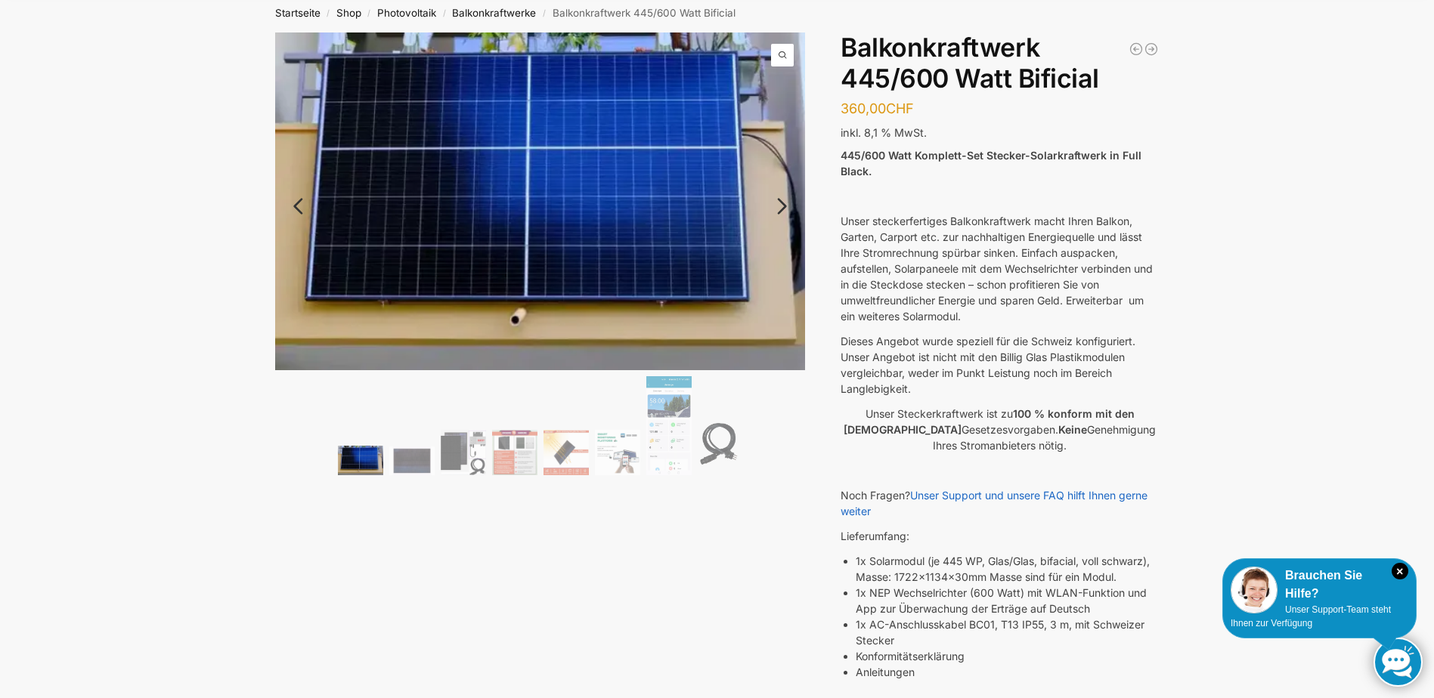
click at [303, 206] on link "Previous" at bounding box center [311, 213] width 73 height 15
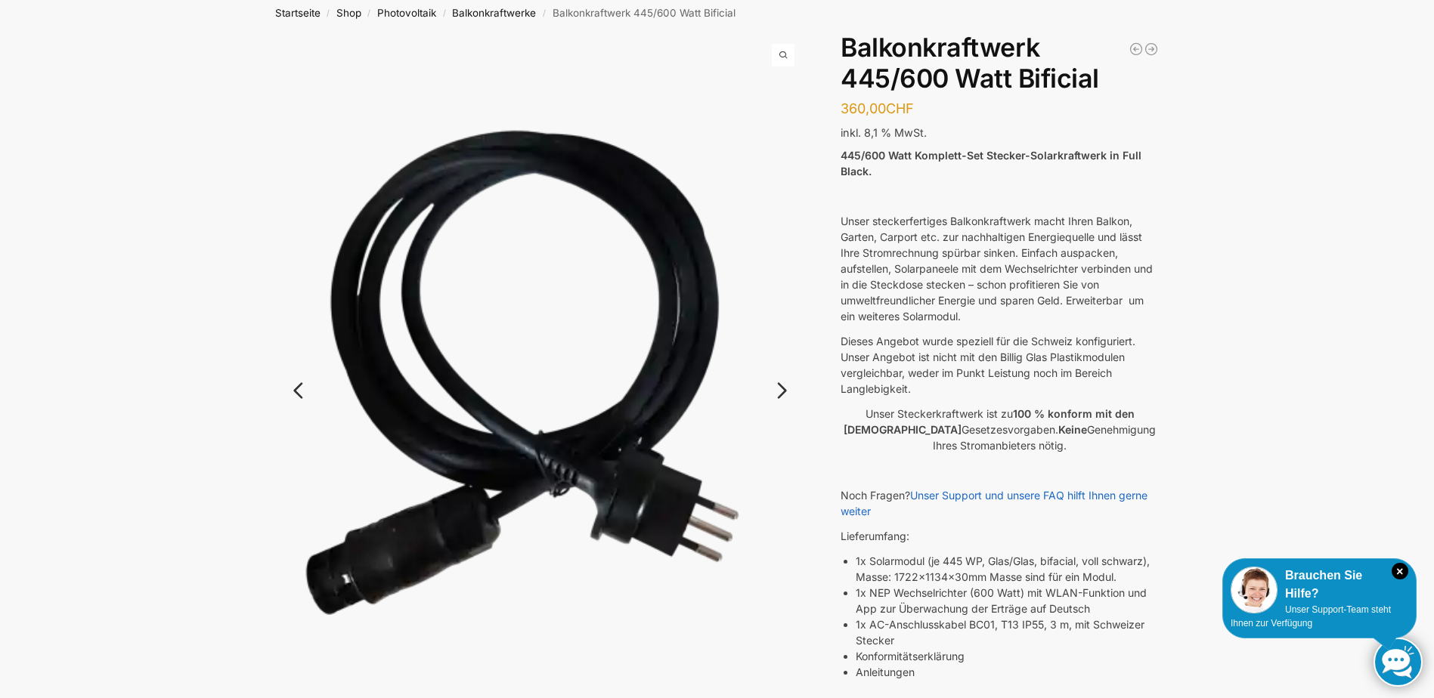
click at [785, 391] on link "Next" at bounding box center [779, 398] width 51 height 15
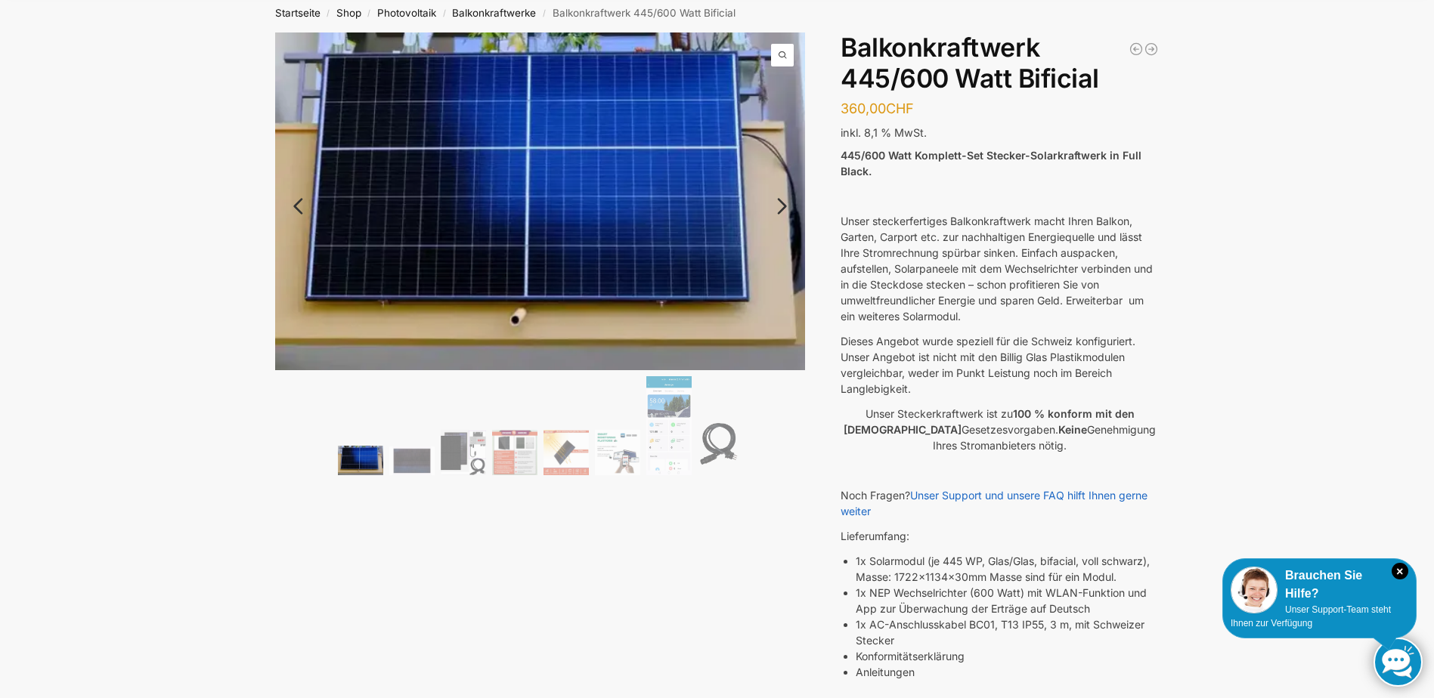
scroll to position [0, 0]
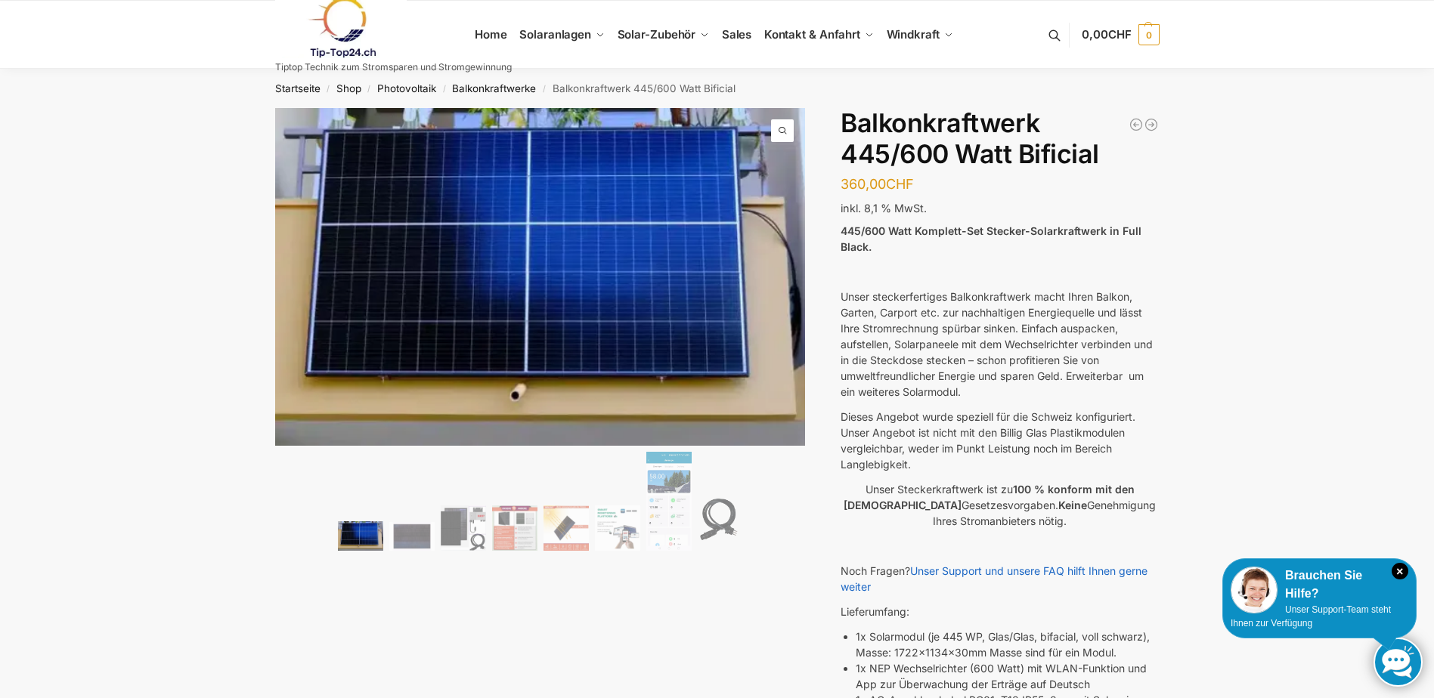
click at [302, 283] on link "Previous" at bounding box center [311, 289] width 73 height 15
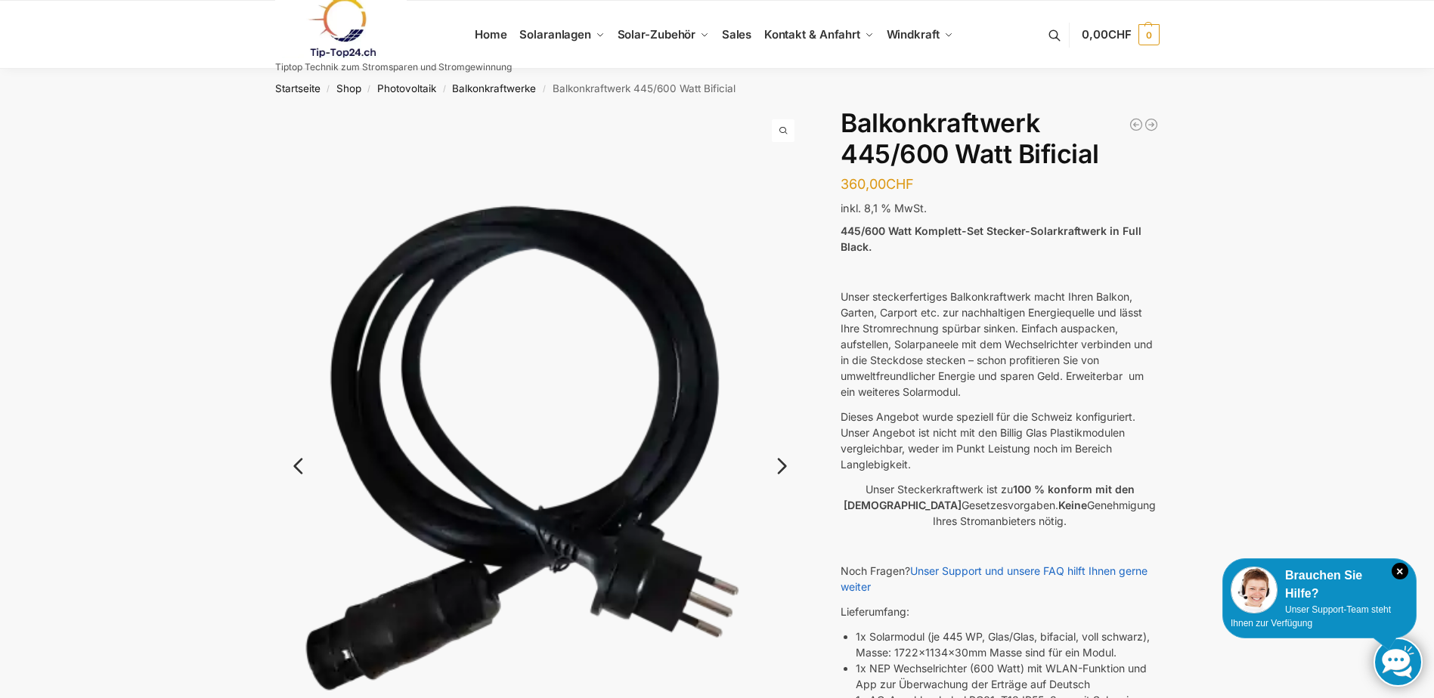
click at [295, 466] on link "Previous" at bounding box center [311, 473] width 73 height 15
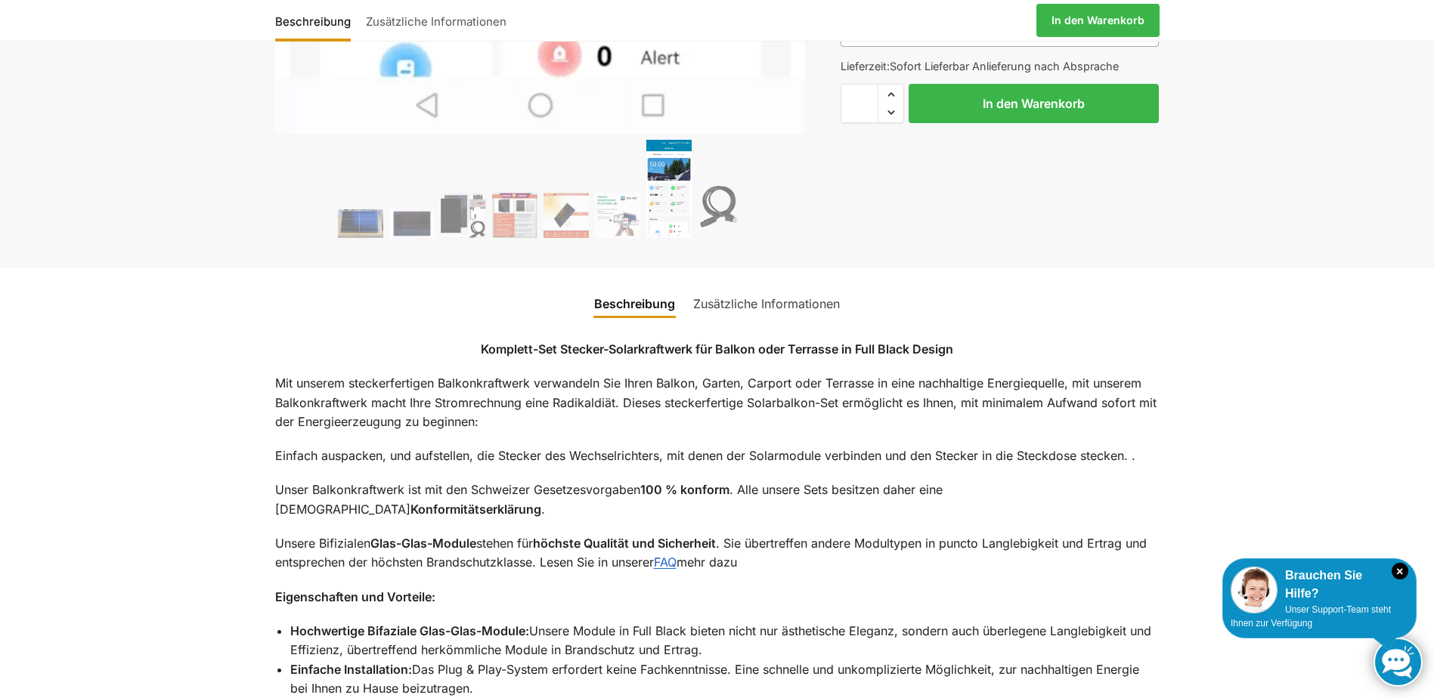
scroll to position [1134, 0]
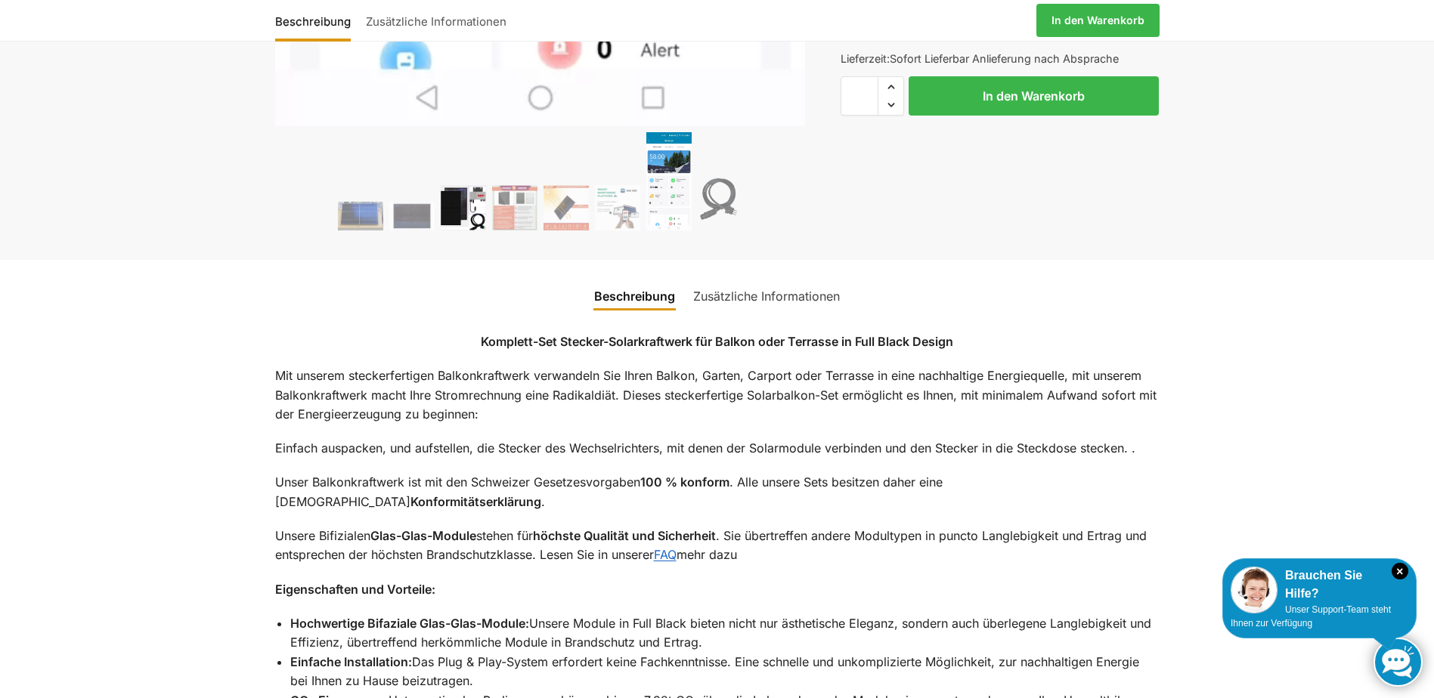
click at [463, 198] on img at bounding box center [463, 207] width 45 height 45
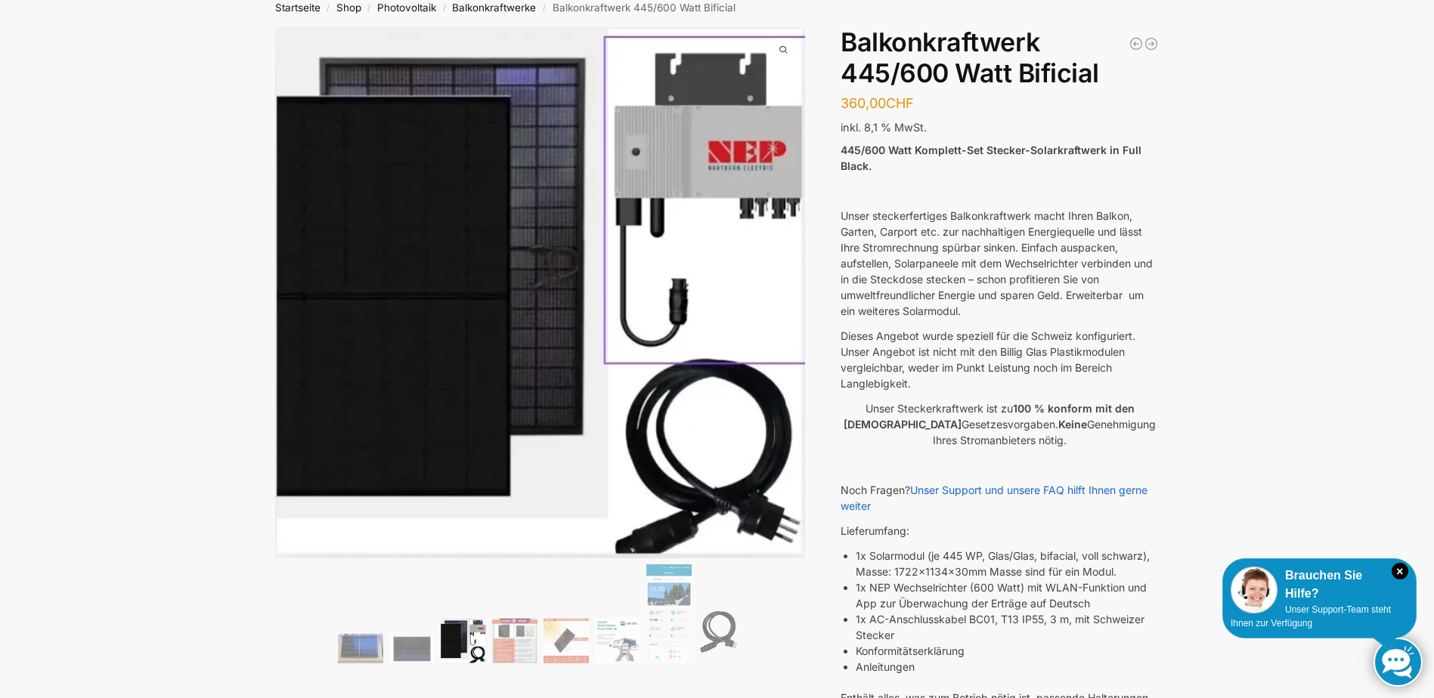
scroll to position [76, 0]
